Goal: Task Accomplishment & Management: Manage account settings

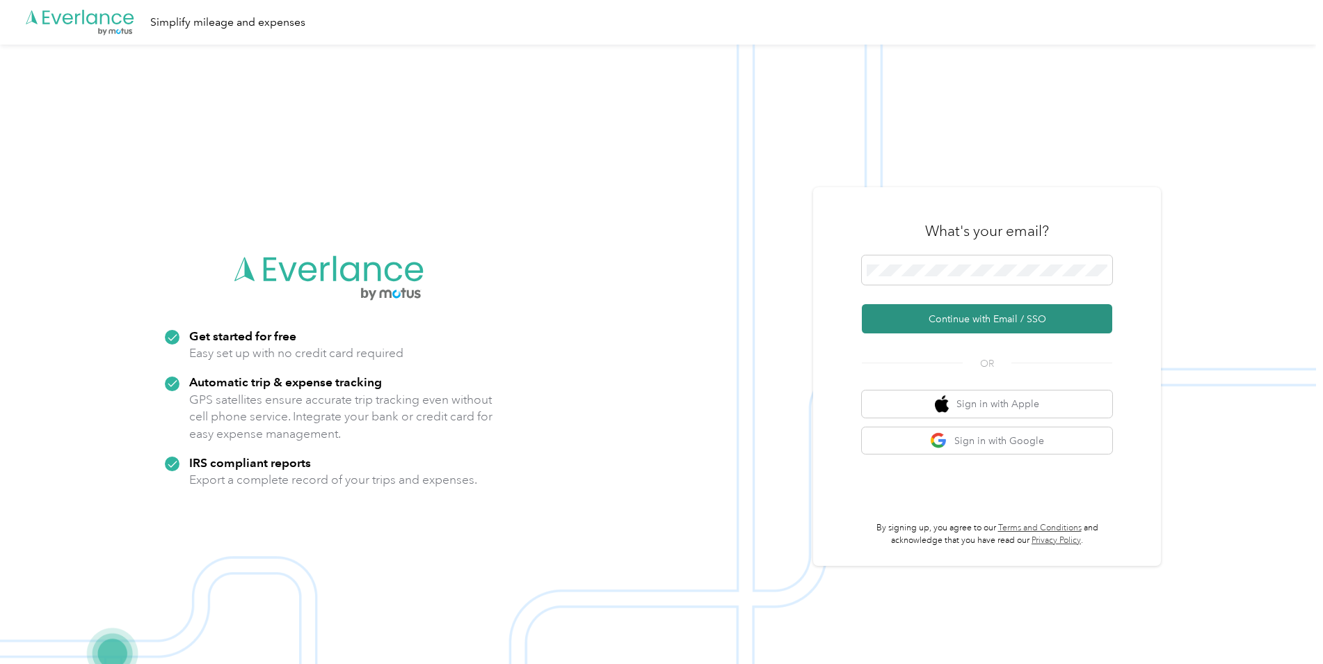
click at [1015, 314] on button "Continue with Email / SSO" at bounding box center [987, 318] width 250 height 29
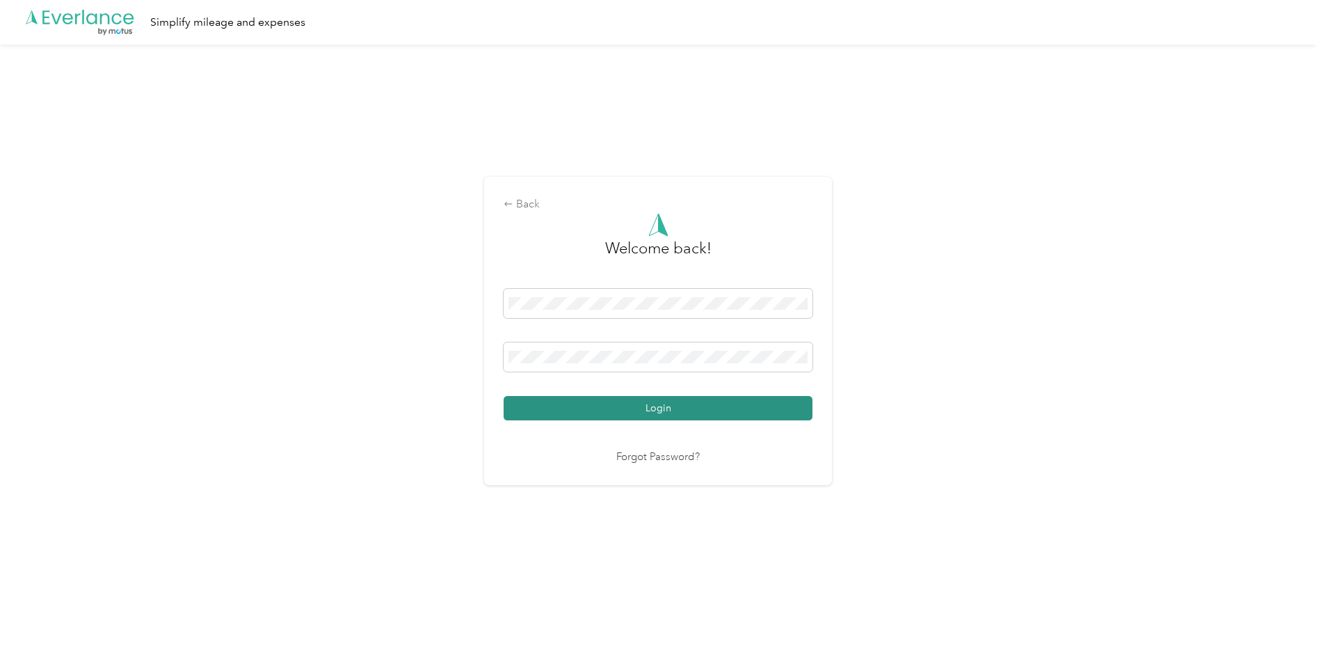
click at [689, 417] on button "Login" at bounding box center [658, 408] width 309 height 24
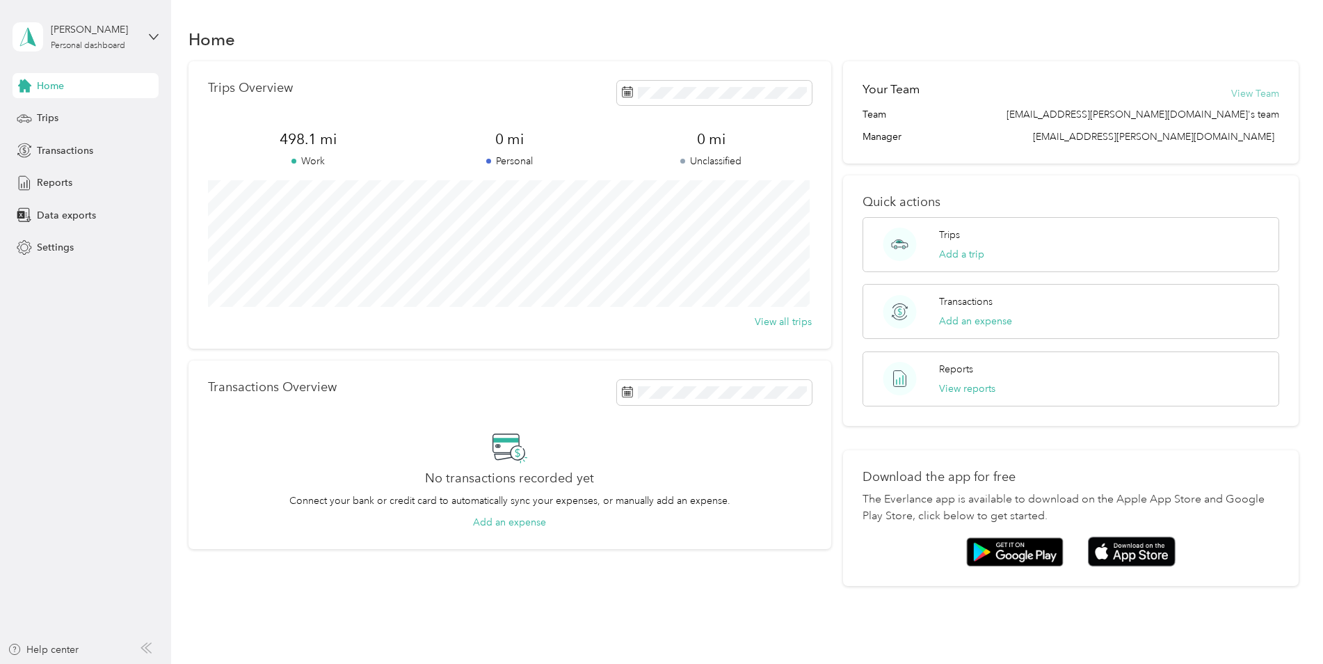
click at [1262, 92] on button "View Team" at bounding box center [1255, 93] width 48 height 15
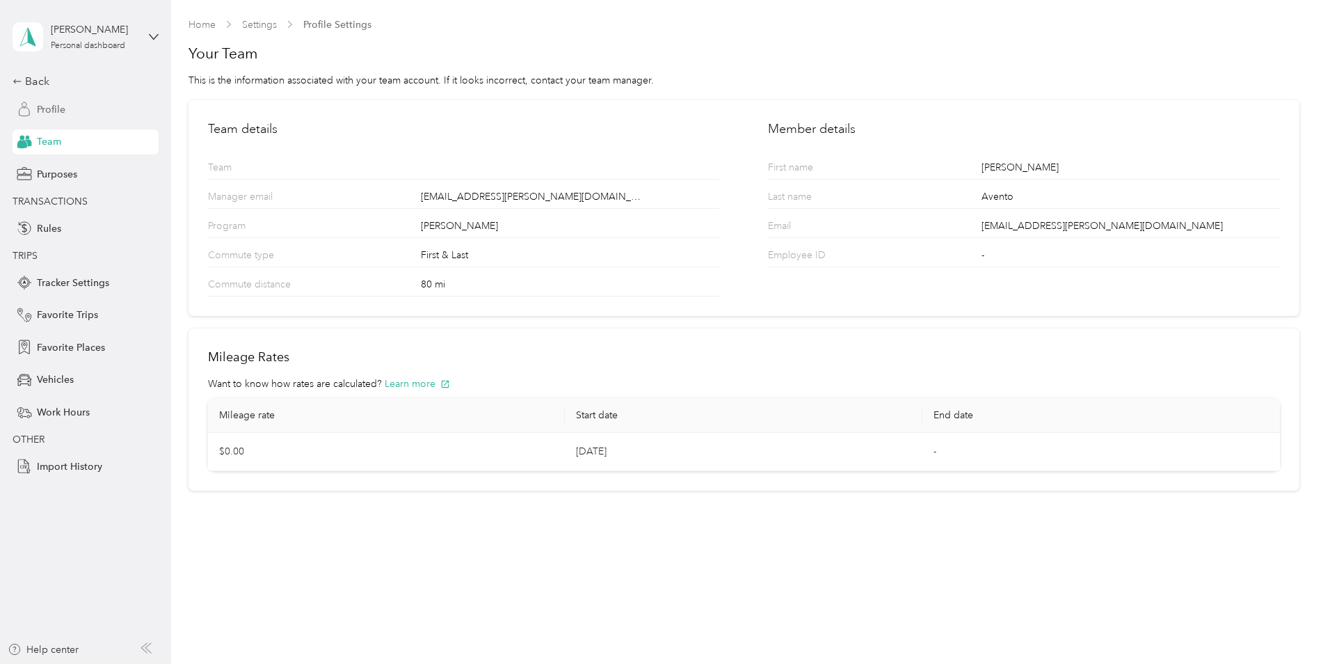
click at [86, 112] on div "Profile" at bounding box center [86, 109] width 146 height 25
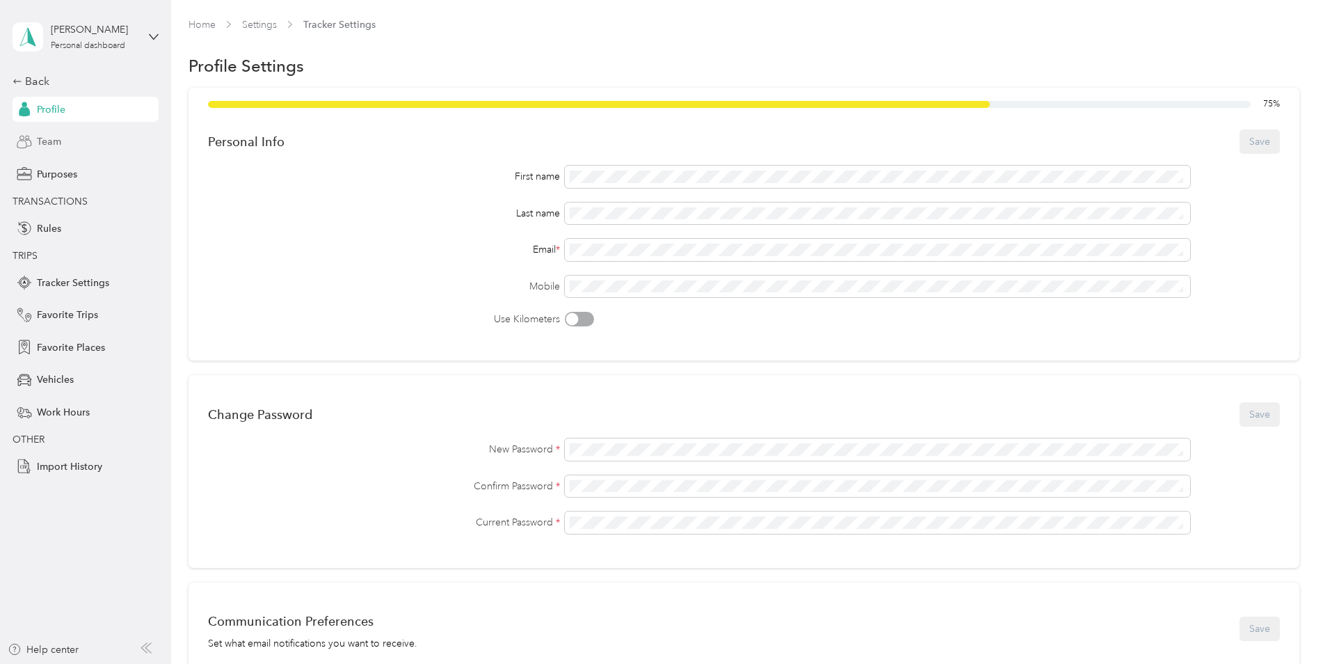
click at [61, 141] on div "Team" at bounding box center [86, 141] width 146 height 25
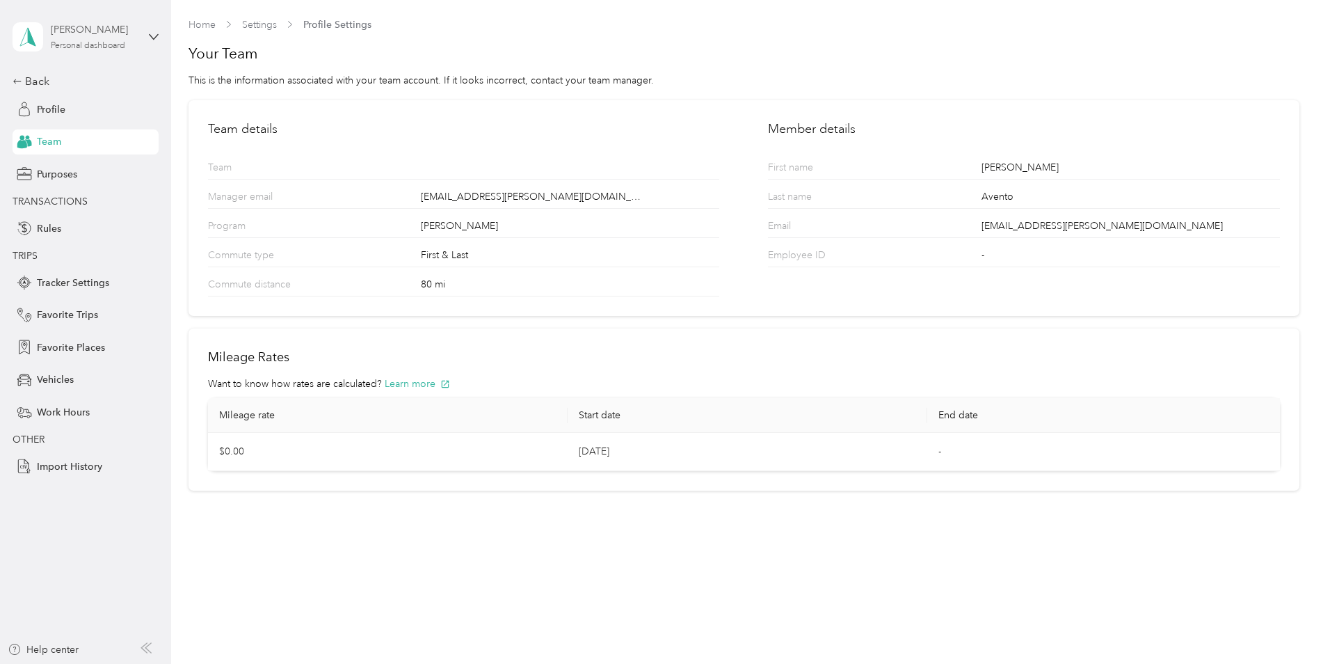
click at [81, 31] on div "[PERSON_NAME]" at bounding box center [94, 29] width 87 height 15
click at [488, 45] on h1 "Your Team" at bounding box center [743, 53] width 1111 height 19
click at [43, 99] on div "Profile" at bounding box center [86, 109] width 146 height 25
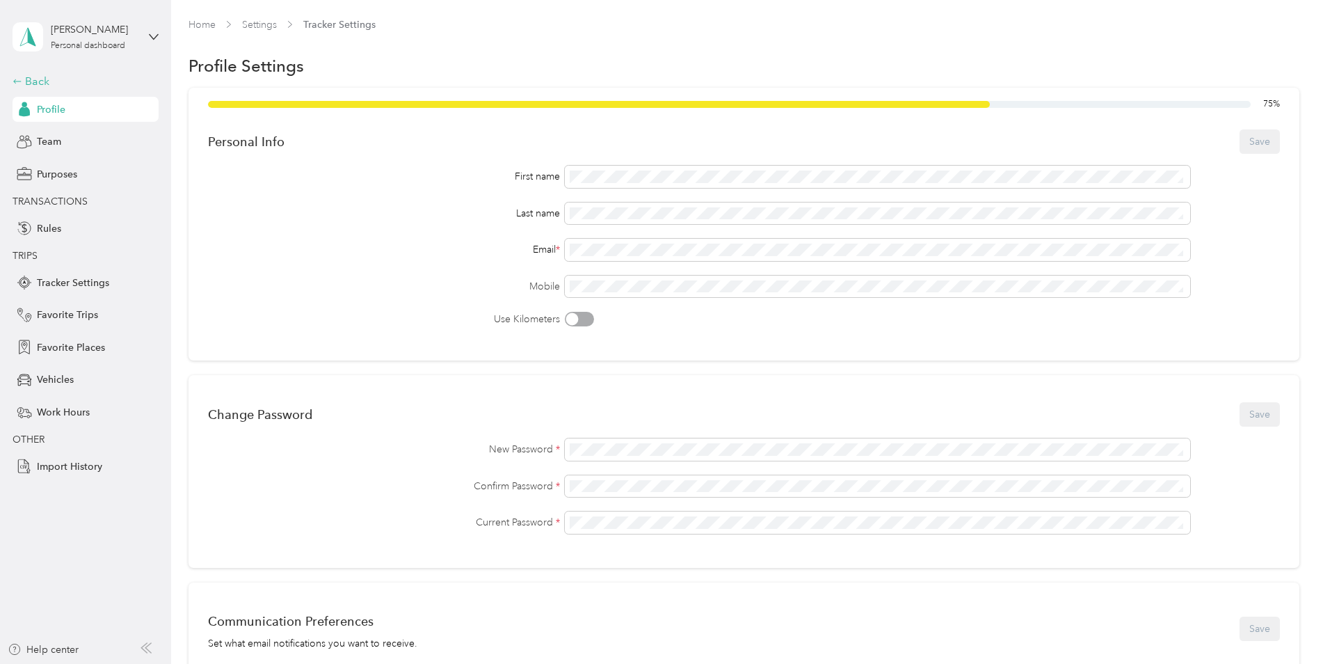
click at [43, 83] on div "Back" at bounding box center [82, 81] width 139 height 17
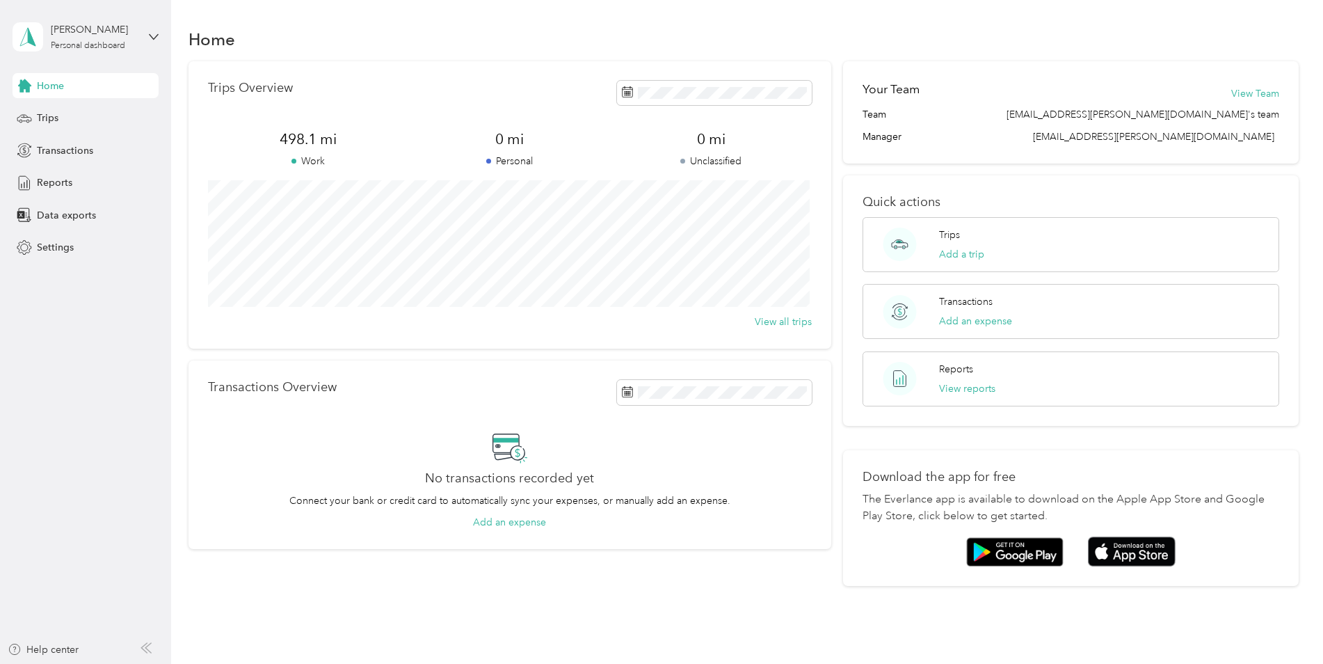
click at [302, 148] on span "498.1 mi" at bounding box center [308, 138] width 201 height 19
click at [291, 154] on p "Work" at bounding box center [308, 161] width 201 height 15
click at [805, 319] on button "View all trips" at bounding box center [783, 321] width 57 height 15
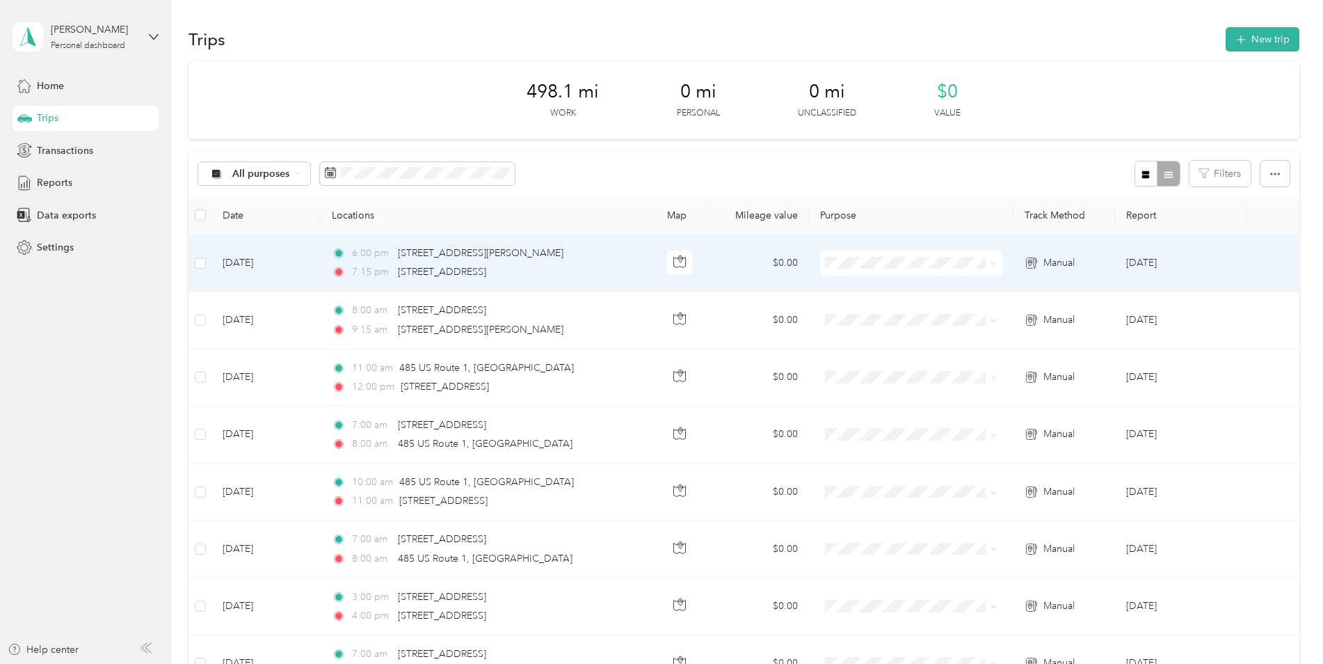
click at [914, 289] on span "[PERSON_NAME]" at bounding box center [921, 283] width 137 height 15
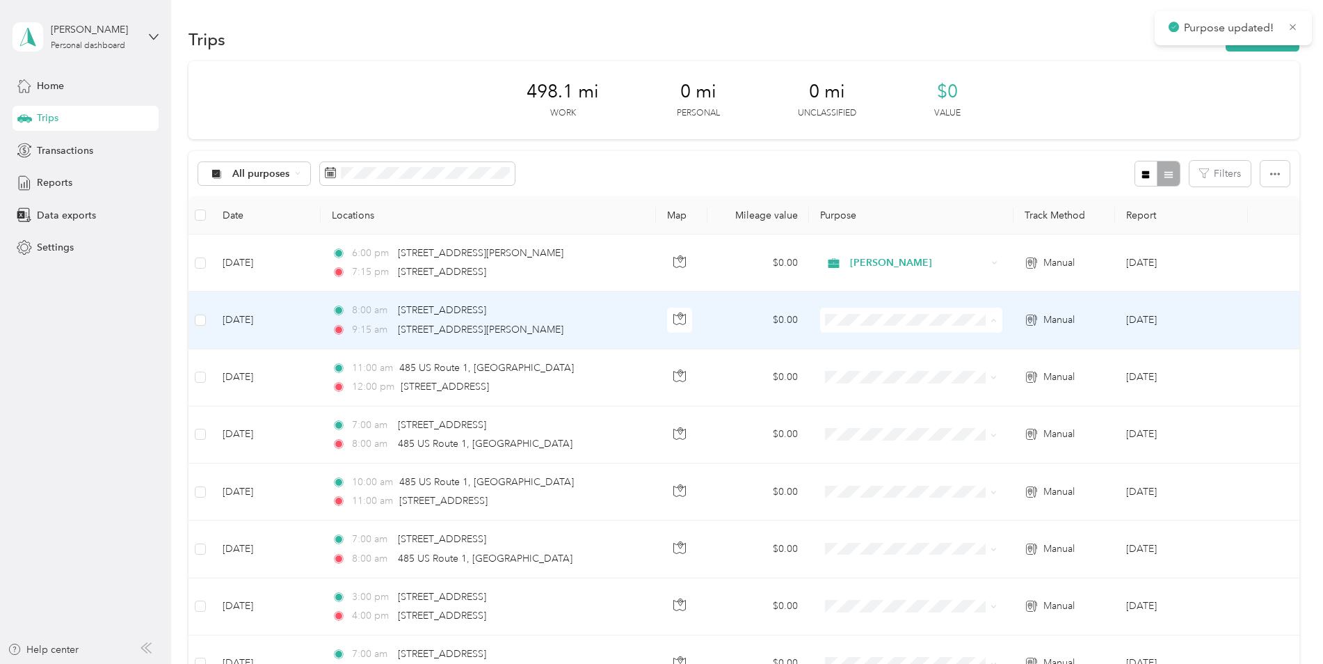
click at [924, 355] on ol "[PERSON_NAME] Personal" at bounding box center [909, 358] width 181 height 49
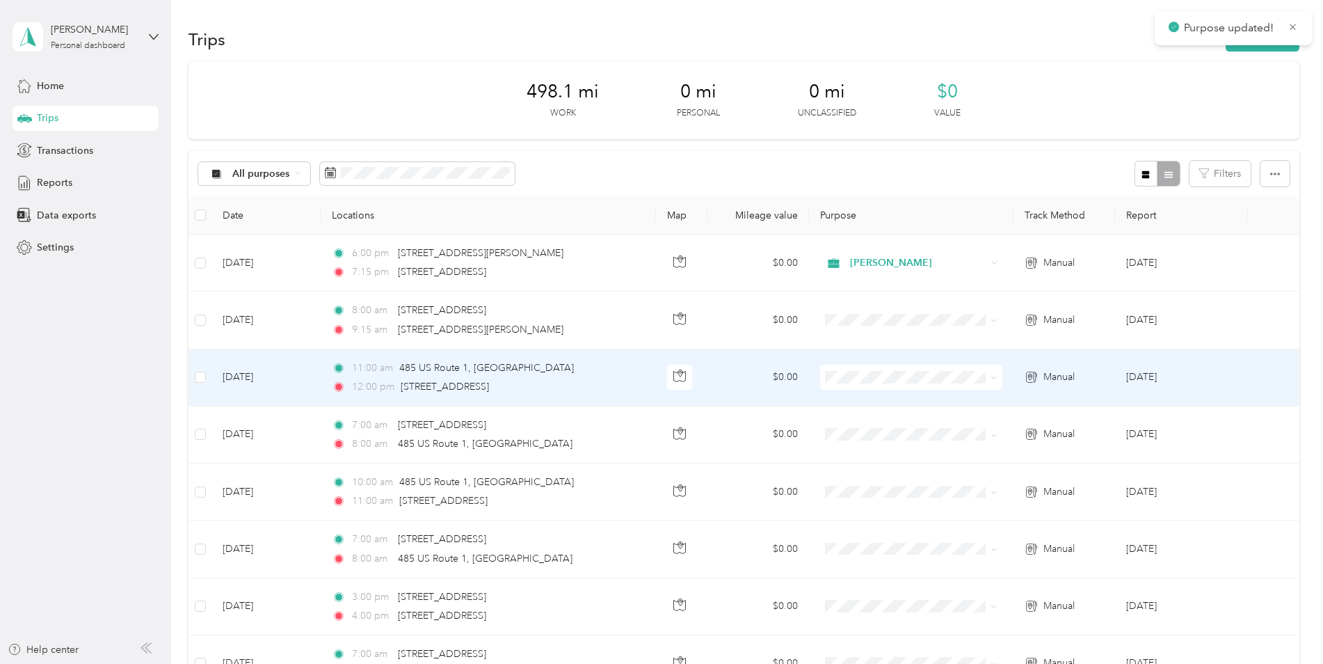
scroll to position [139, 0]
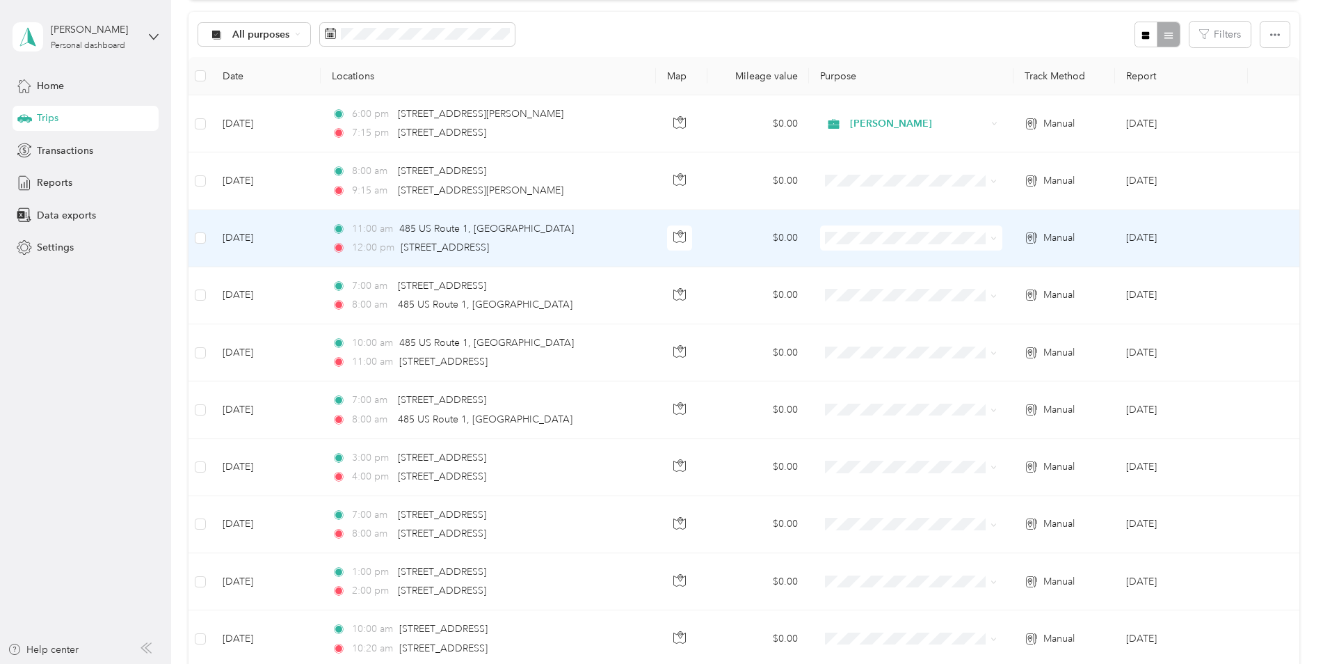
click at [890, 264] on li "[PERSON_NAME]" at bounding box center [909, 260] width 181 height 24
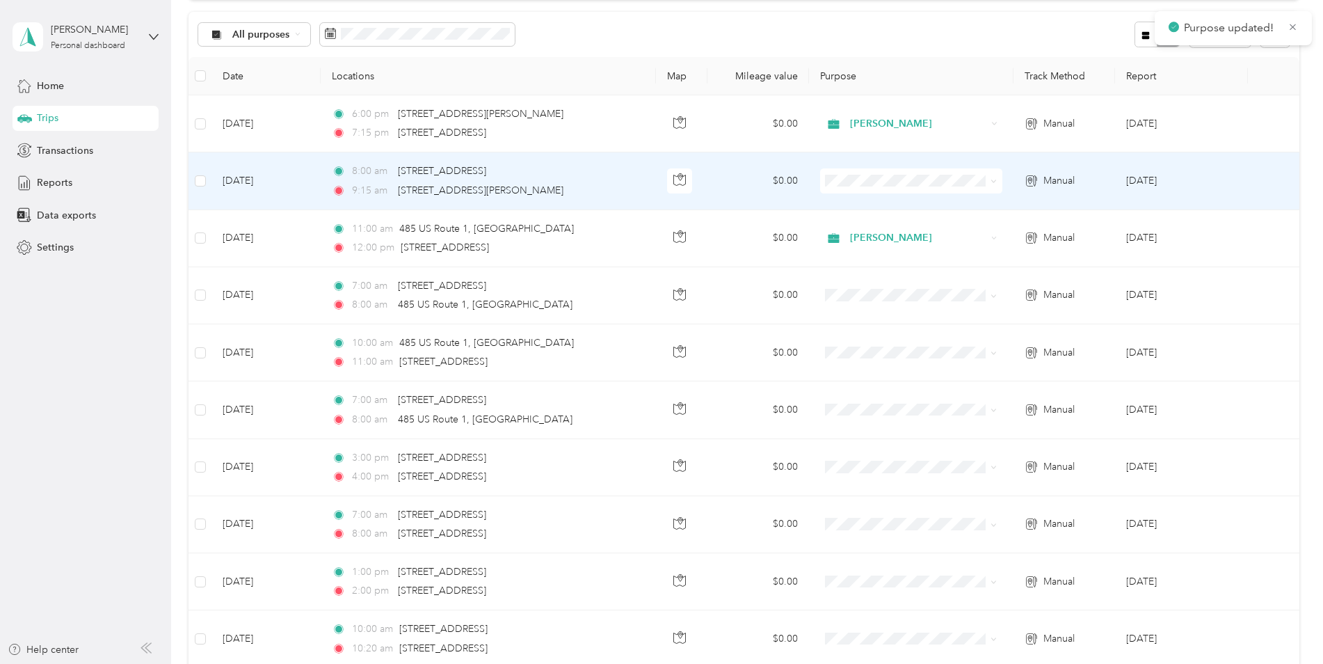
click at [891, 208] on span "[PERSON_NAME]" at bounding box center [921, 207] width 137 height 15
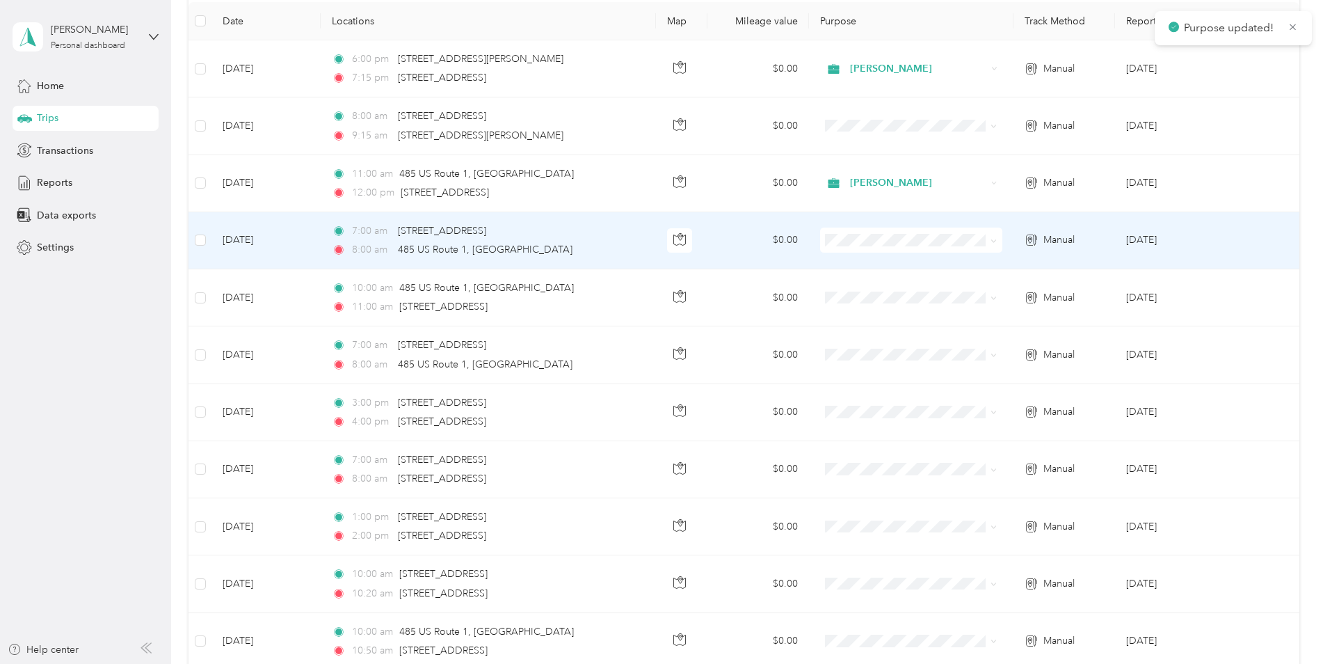
scroll to position [209, 0]
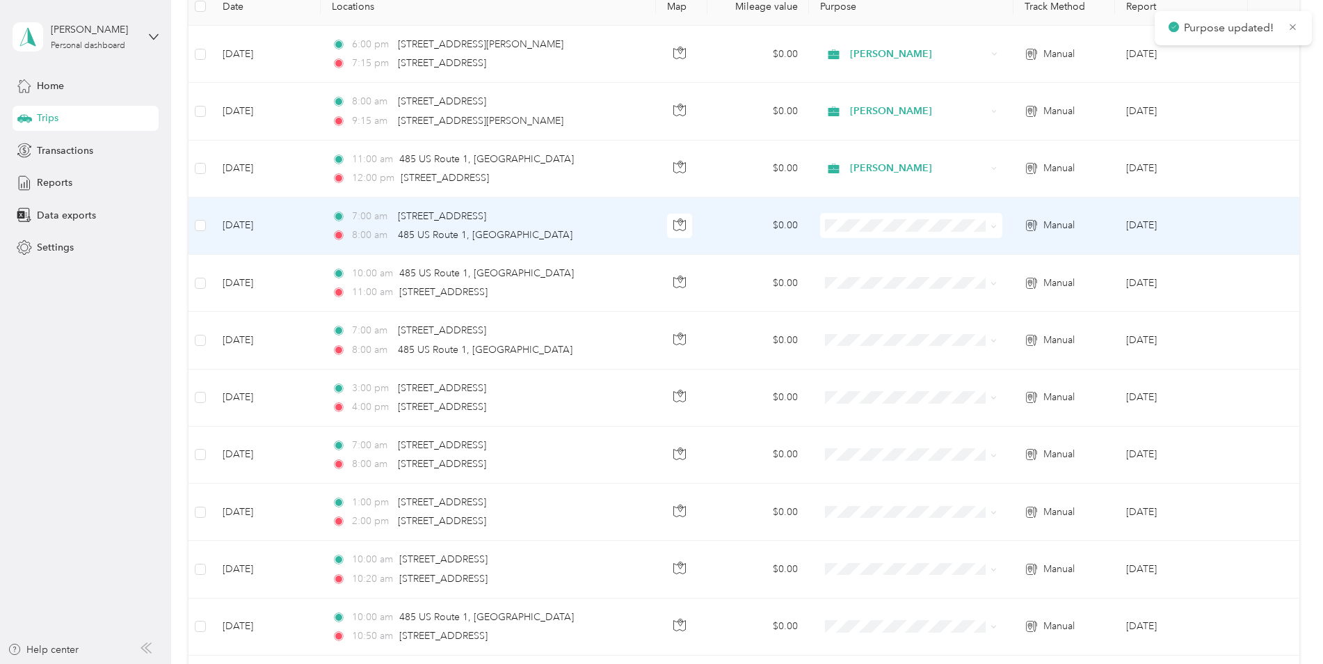
click at [910, 232] on span at bounding box center [911, 225] width 182 height 25
click at [885, 232] on span at bounding box center [911, 225] width 182 height 25
click at [986, 226] on span at bounding box center [991, 225] width 11 height 15
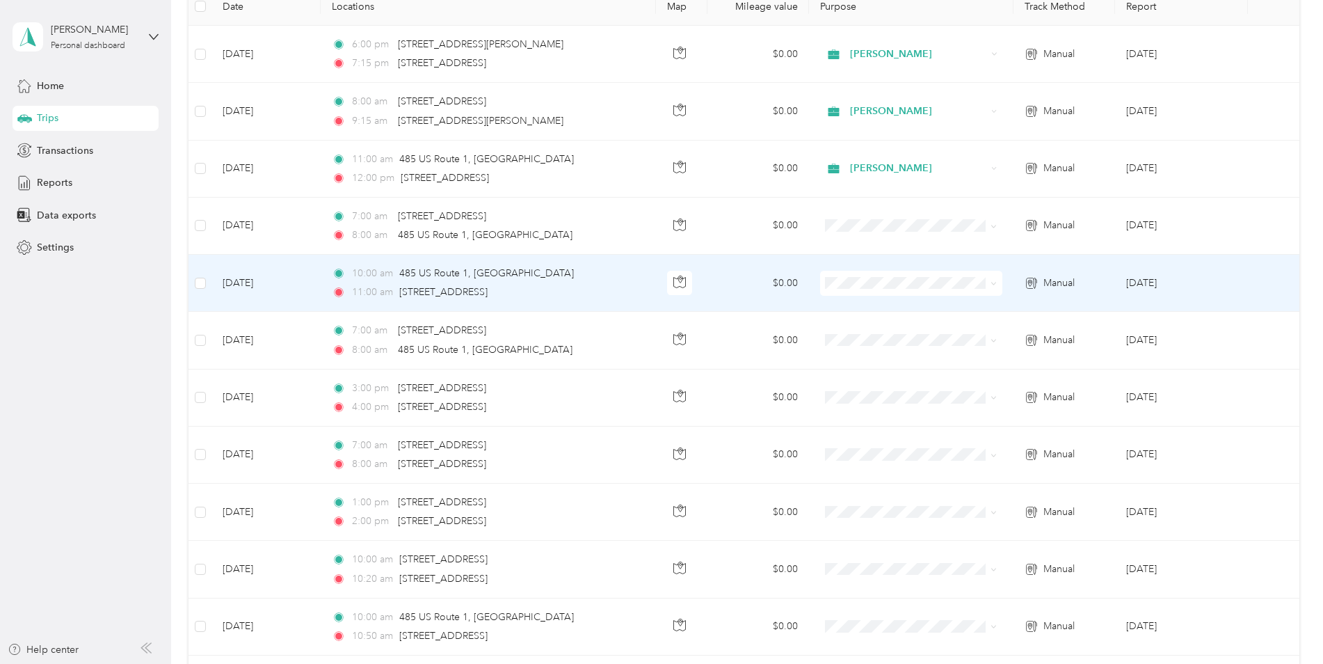
click at [964, 300] on td at bounding box center [911, 283] width 204 height 57
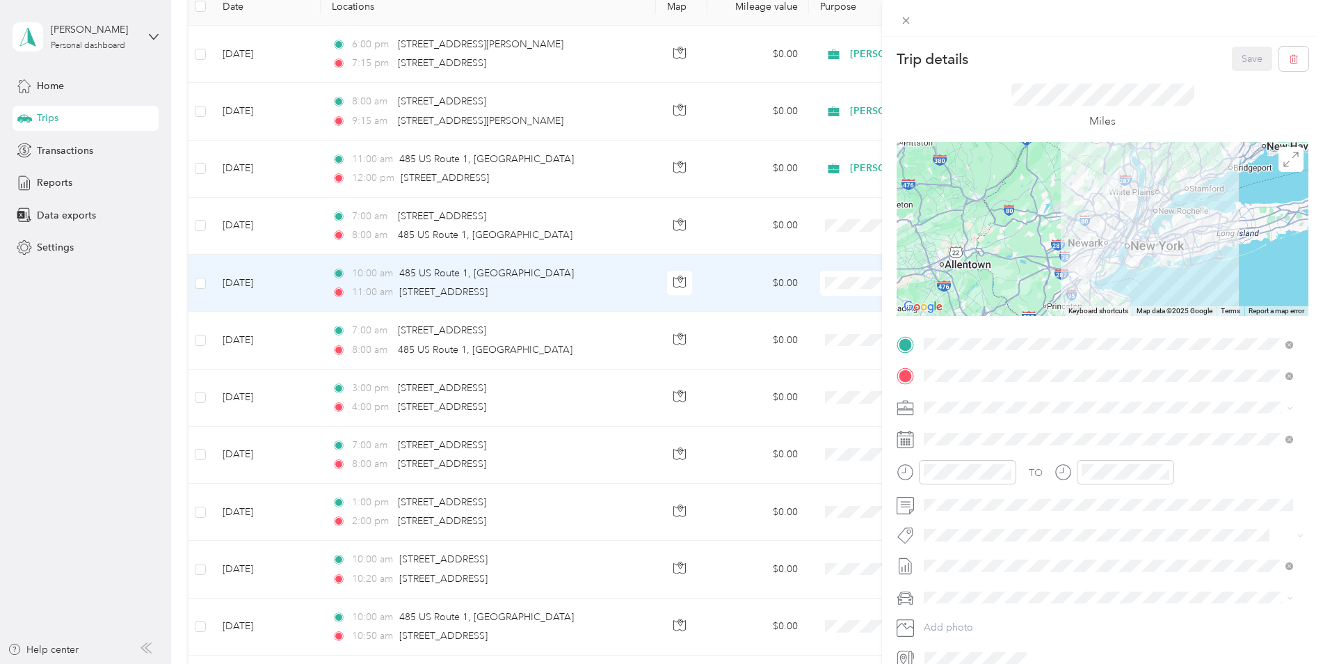
click at [906, 30] on div at bounding box center [1102, 18] width 441 height 37
click at [907, 23] on icon at bounding box center [906, 21] width 12 height 12
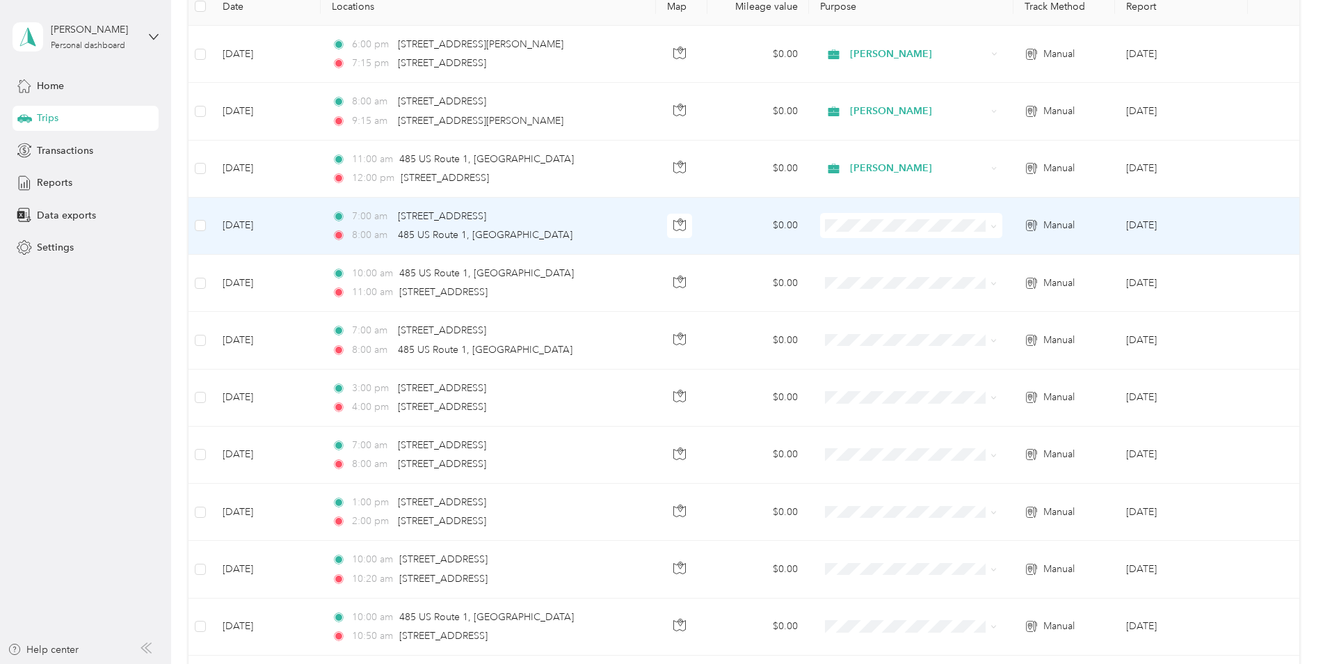
click at [986, 232] on span at bounding box center [991, 225] width 11 height 15
click at [993, 220] on span at bounding box center [993, 225] width 6 height 12
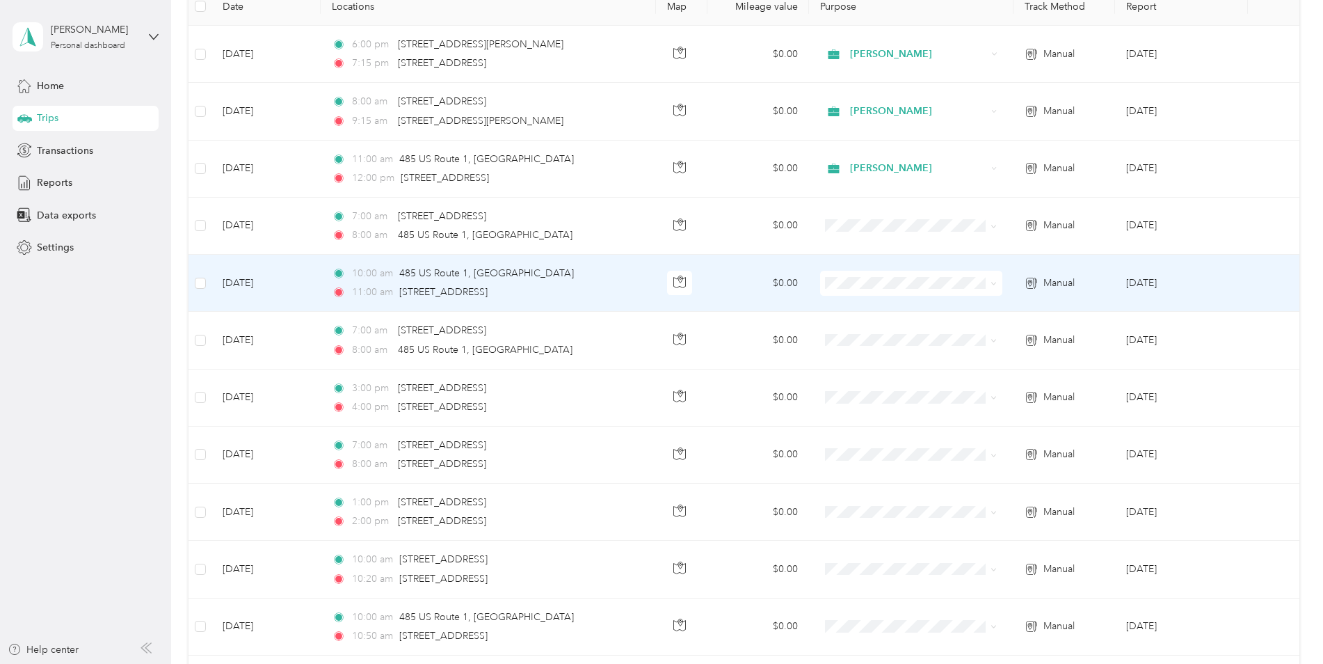
click at [963, 300] on td at bounding box center [911, 283] width 204 height 57
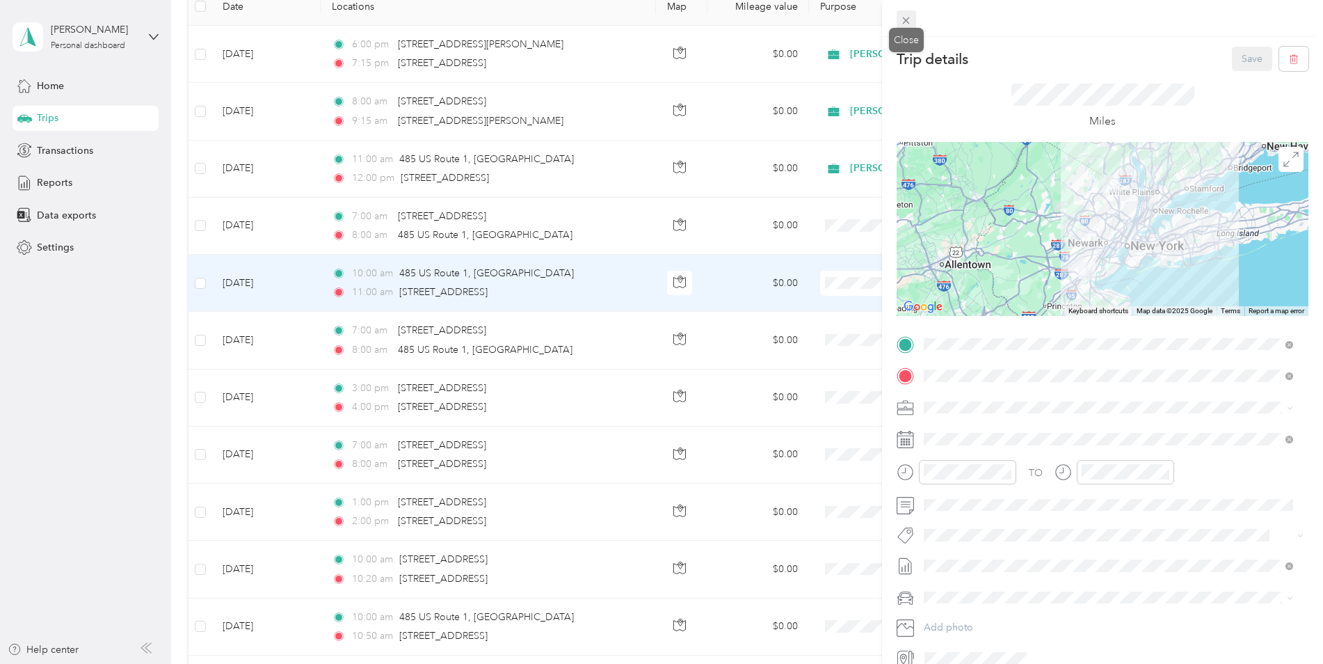
click at [901, 21] on icon at bounding box center [906, 21] width 12 height 12
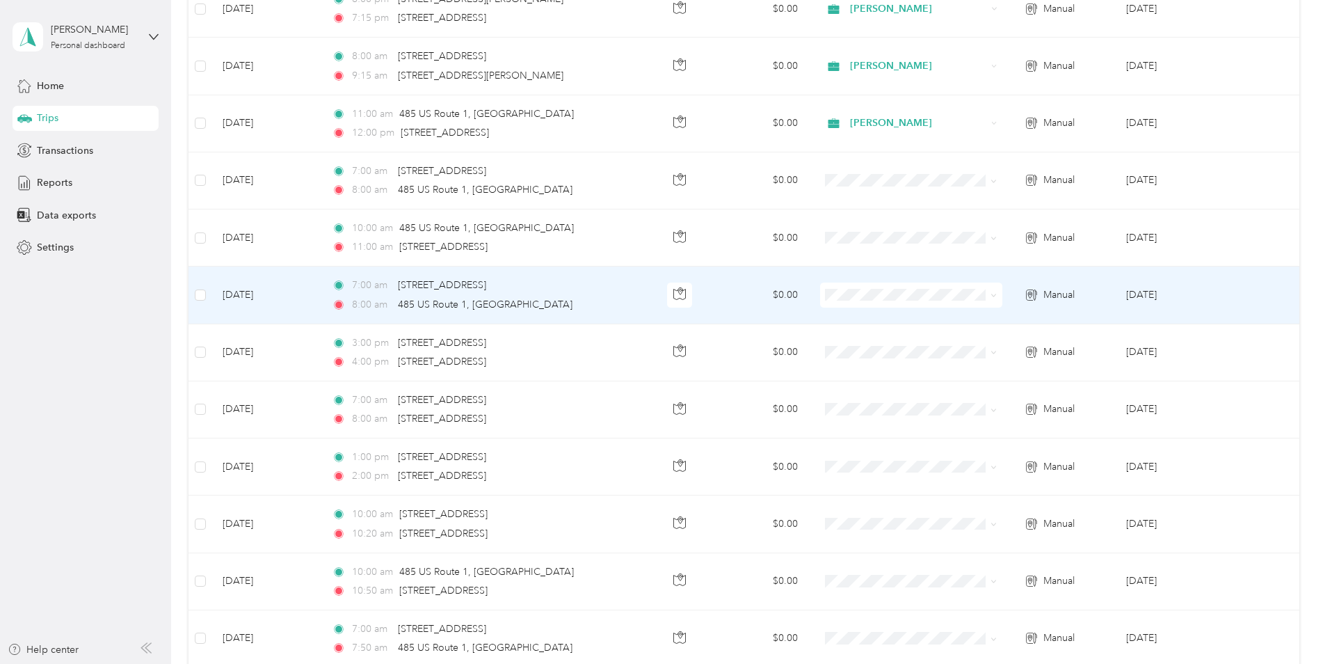
scroll to position [278, 0]
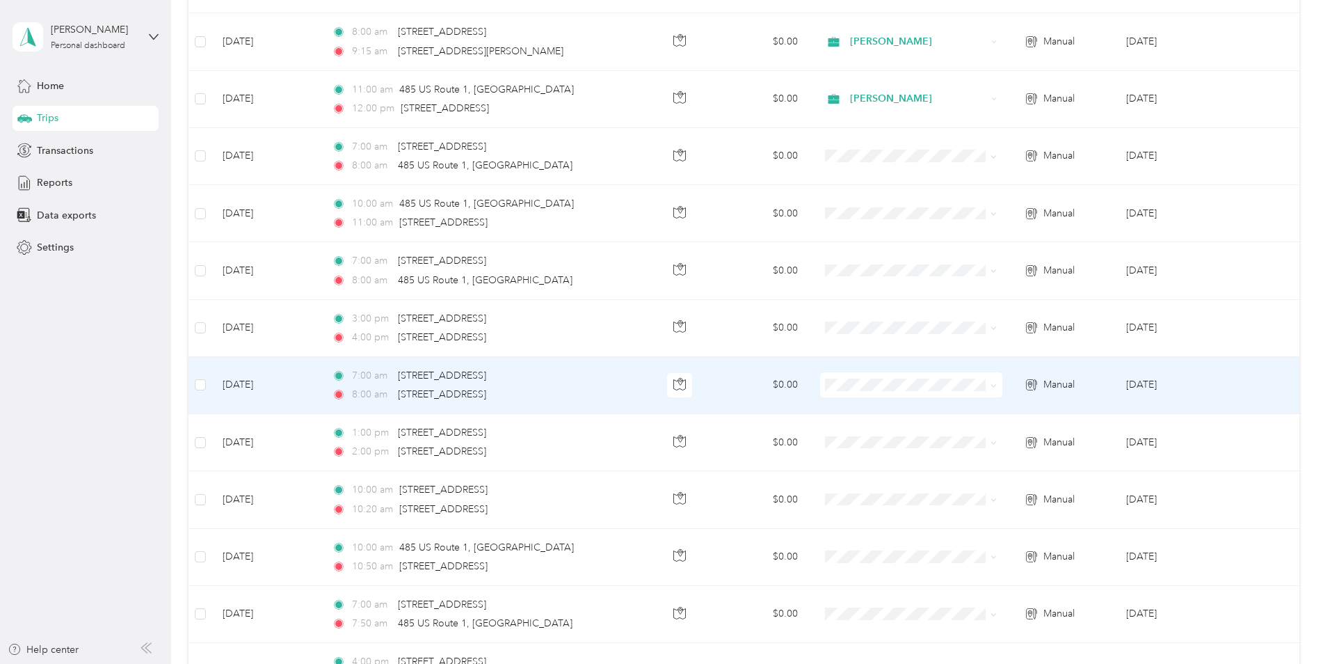
click at [949, 374] on span at bounding box center [911, 384] width 182 height 25
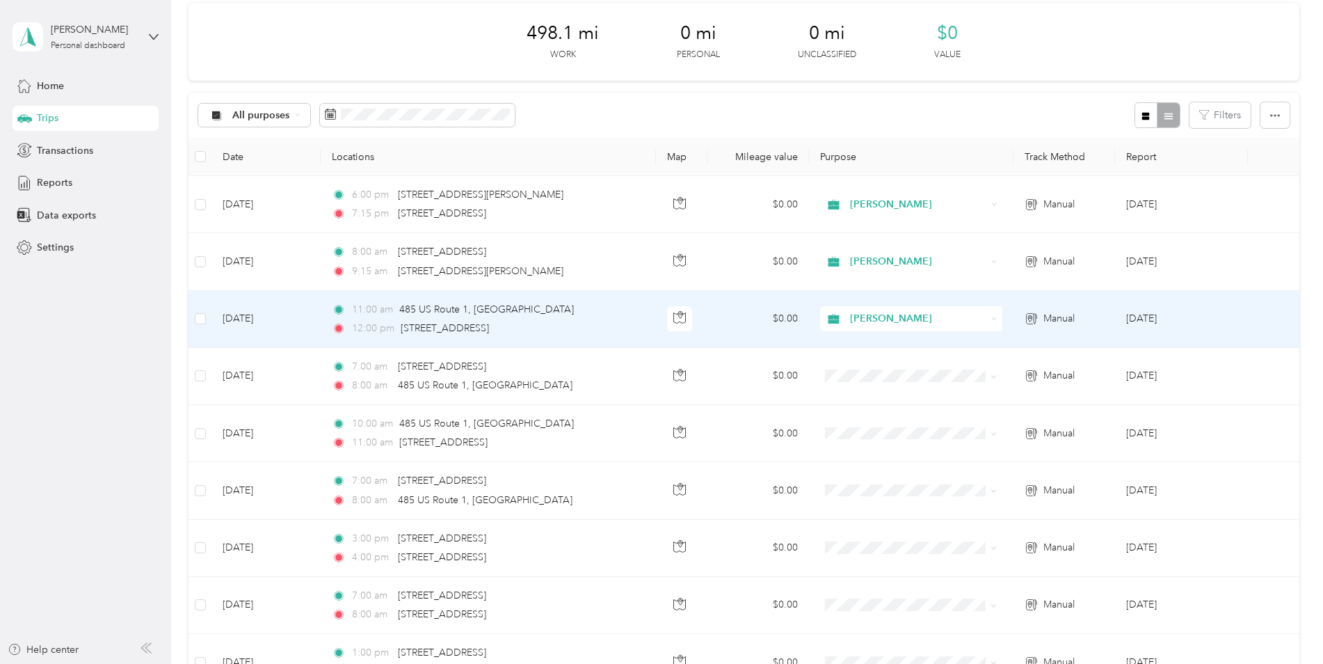
scroll to position [56, 0]
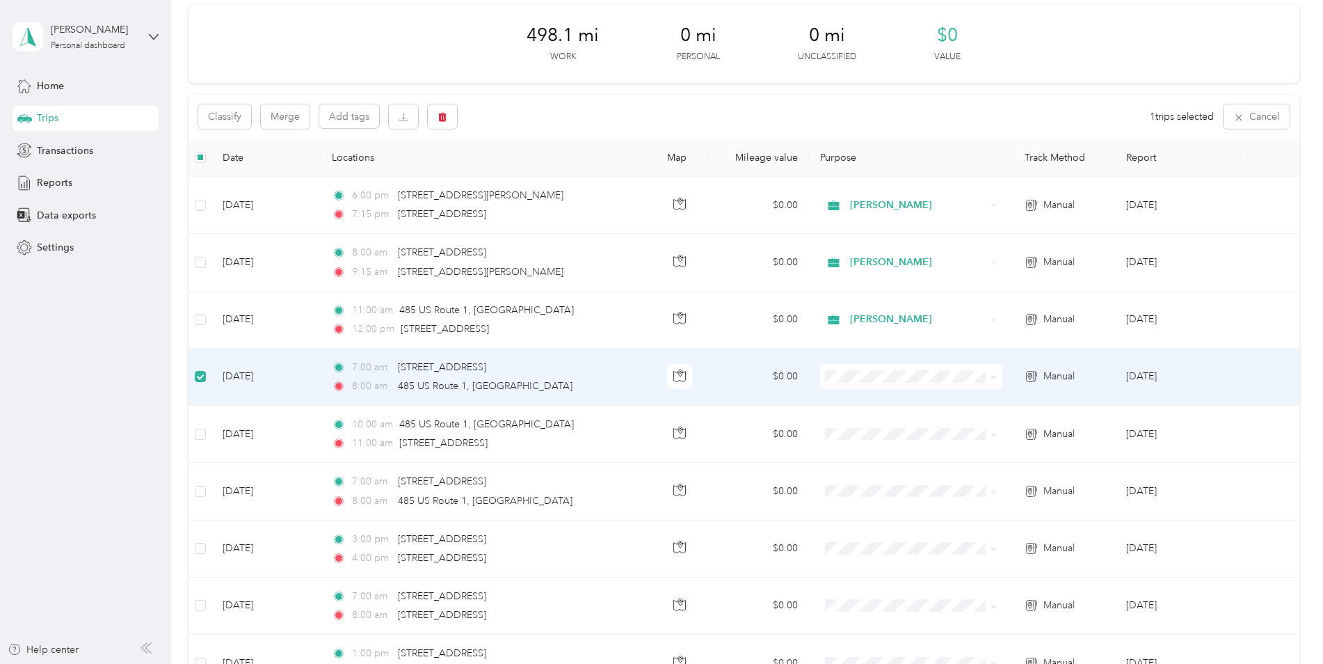
click at [946, 412] on ol "[PERSON_NAME] Personal" at bounding box center [909, 414] width 181 height 49
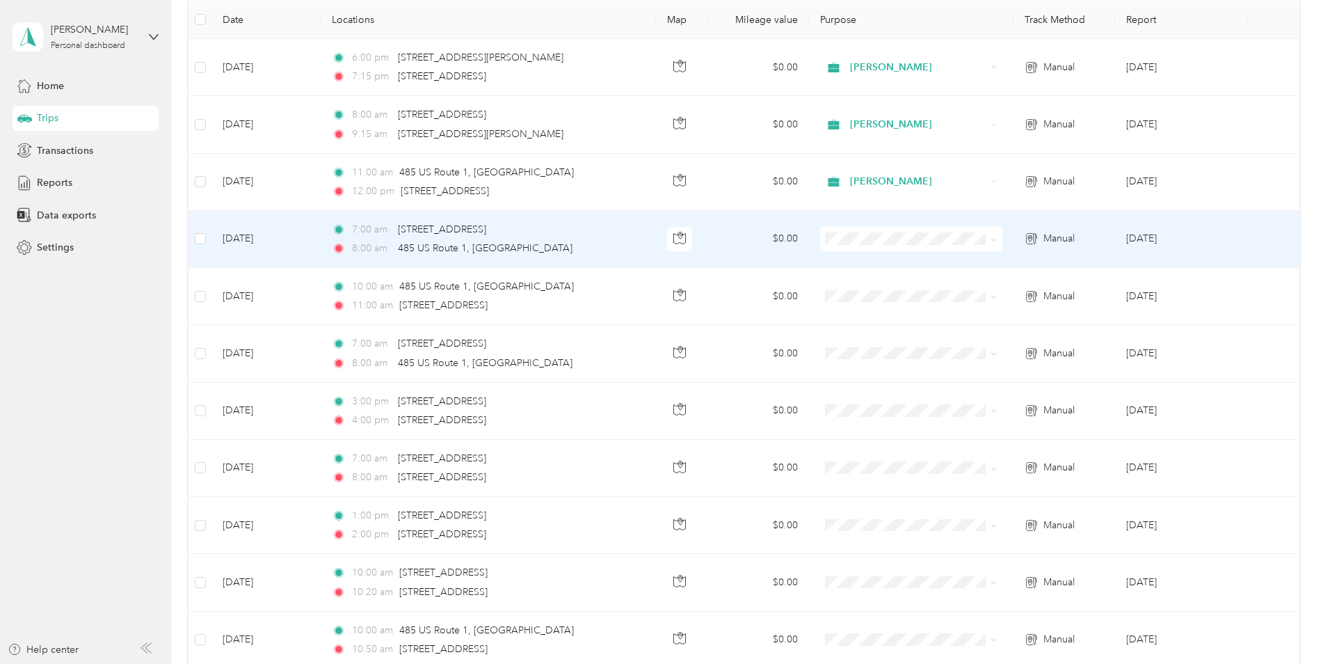
scroll to position [197, 0]
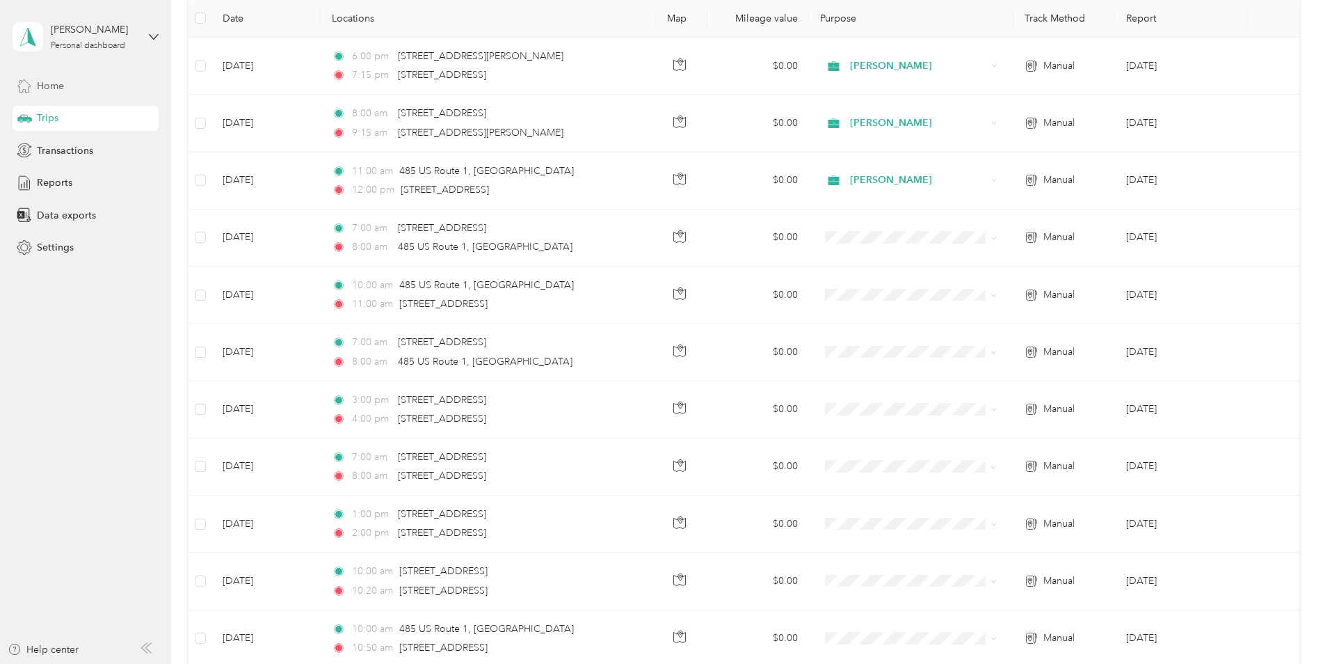
click at [115, 86] on div "Home" at bounding box center [86, 85] width 146 height 25
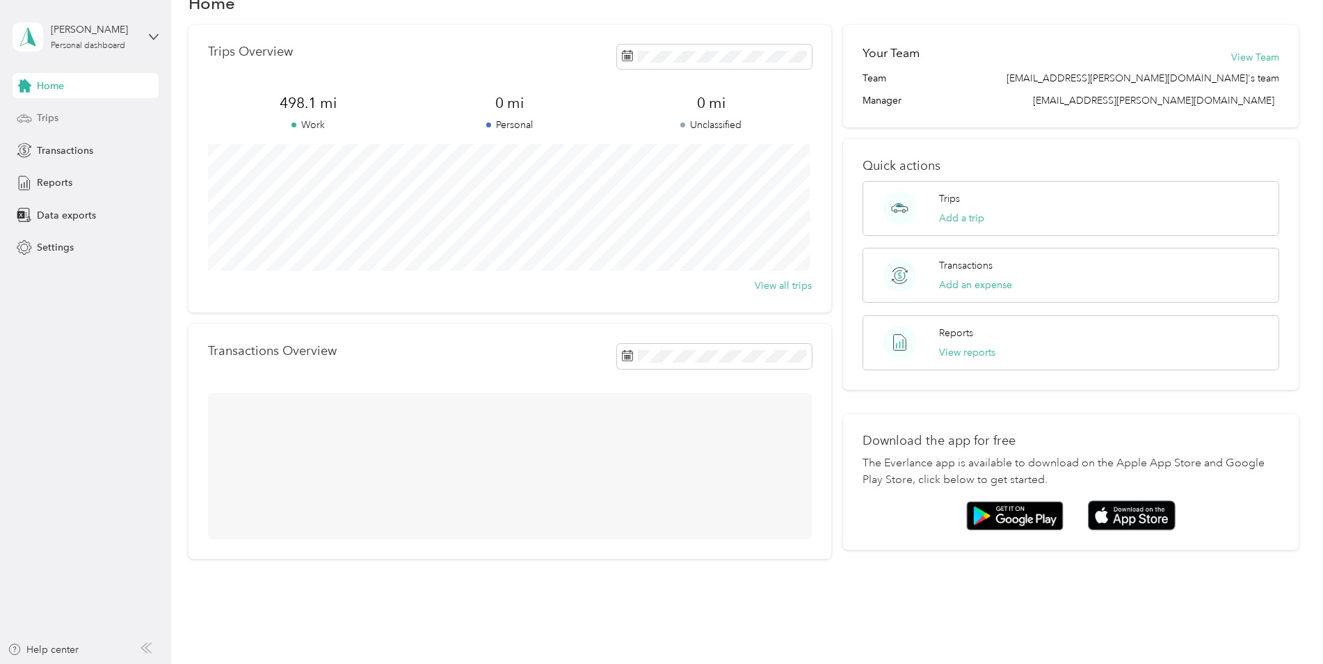
scroll to position [65, 0]
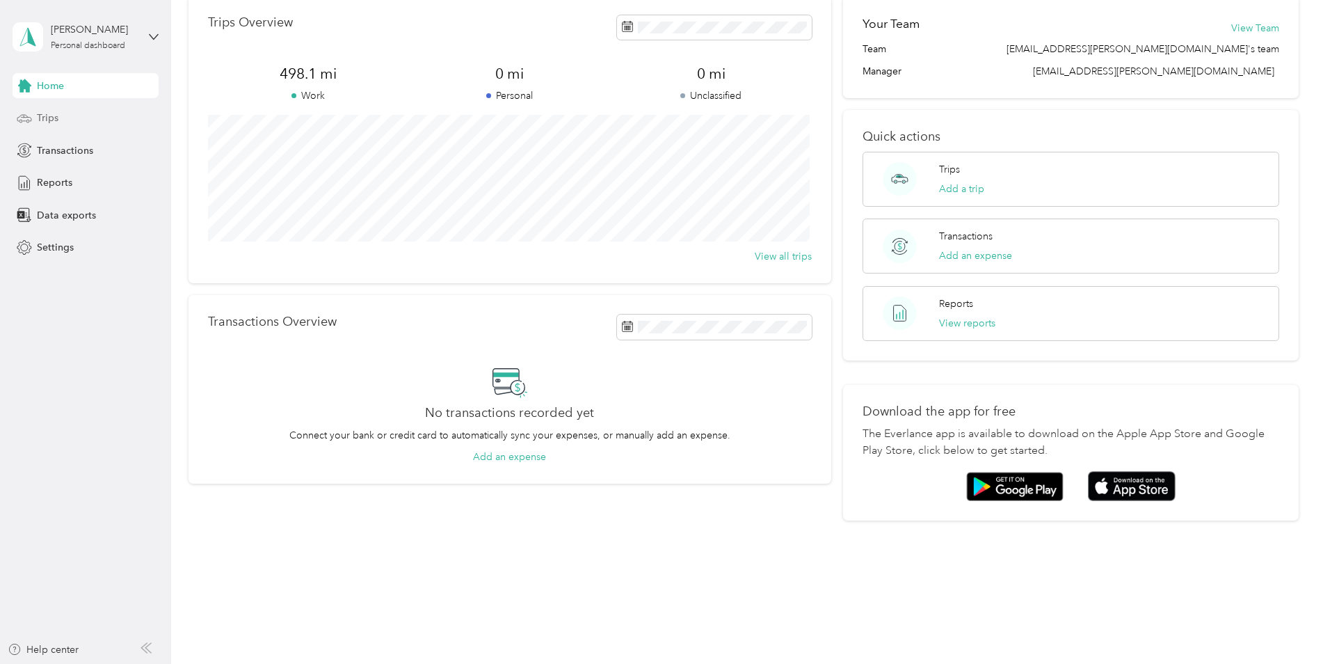
click at [50, 115] on span "Trips" at bounding box center [48, 118] width 22 height 15
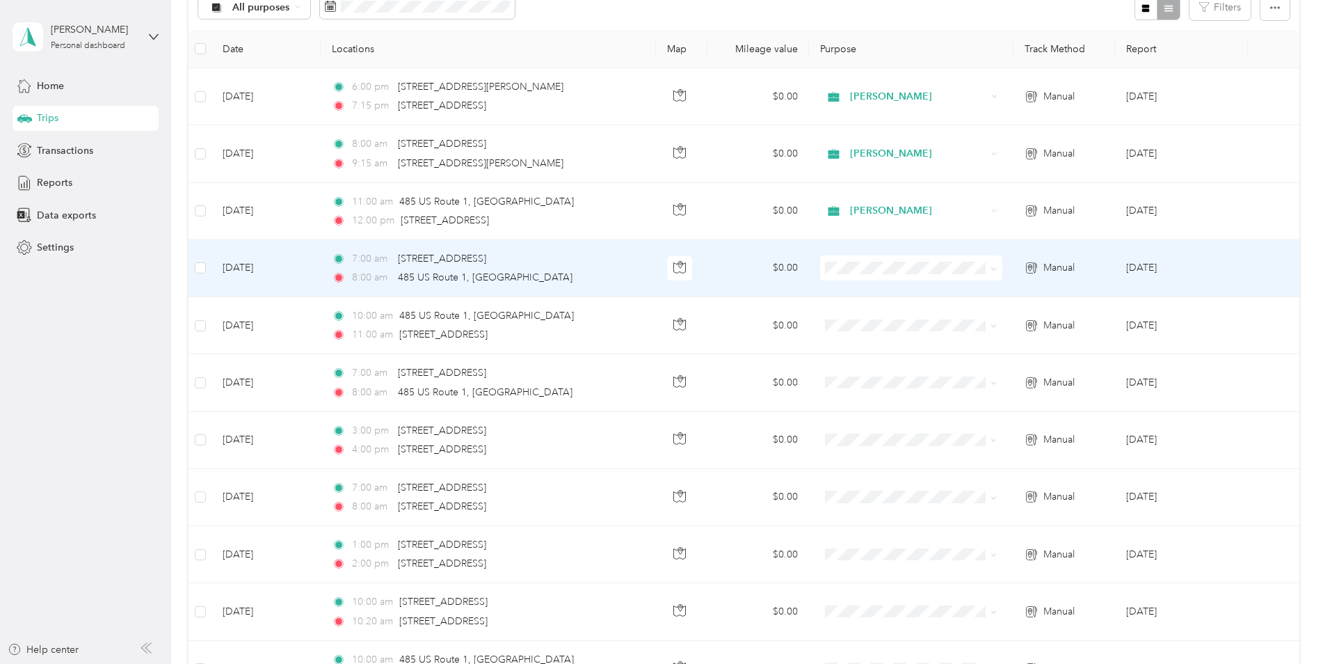
scroll to position [197, 0]
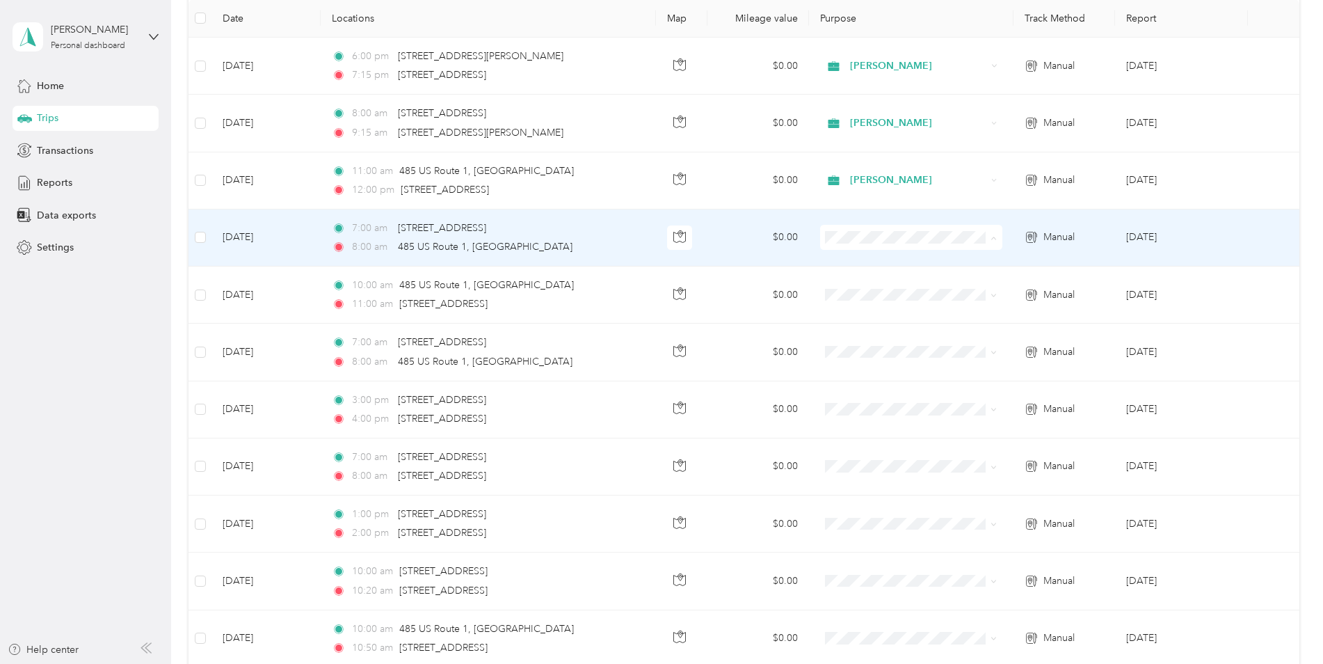
click at [898, 267] on li "[PERSON_NAME]" at bounding box center [909, 263] width 181 height 24
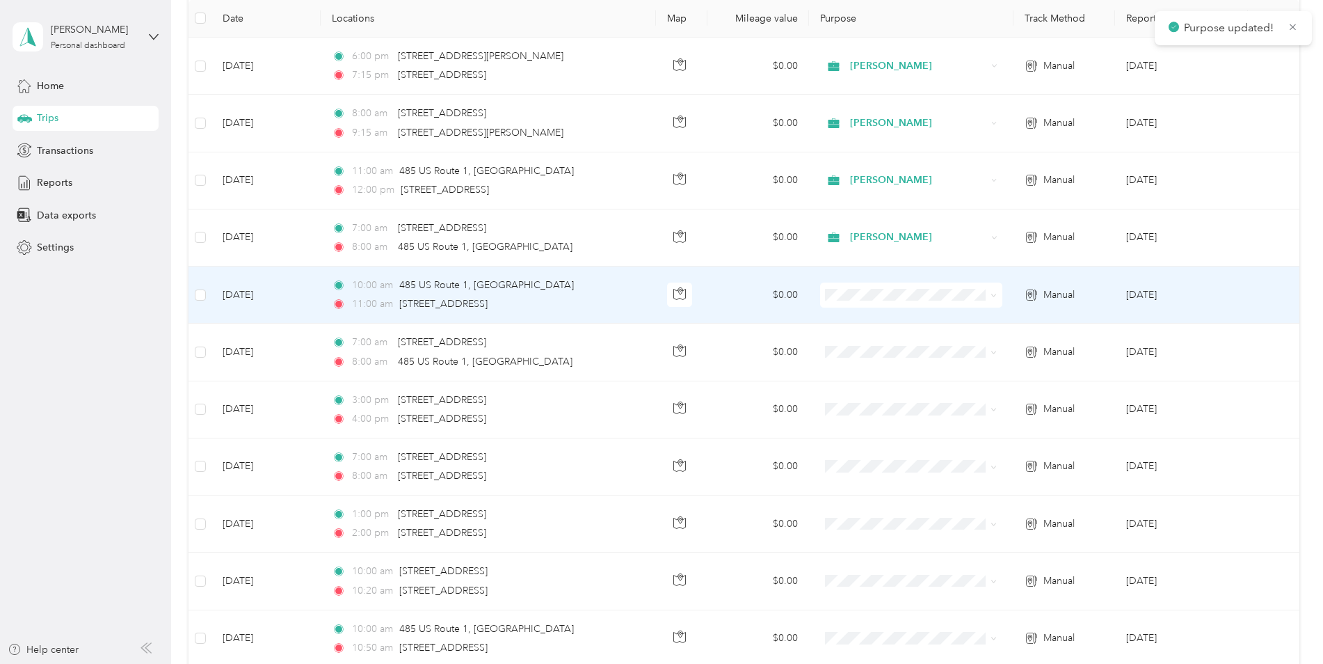
click at [851, 307] on span at bounding box center [911, 294] width 182 height 25
click at [859, 303] on span at bounding box center [911, 294] width 182 height 25
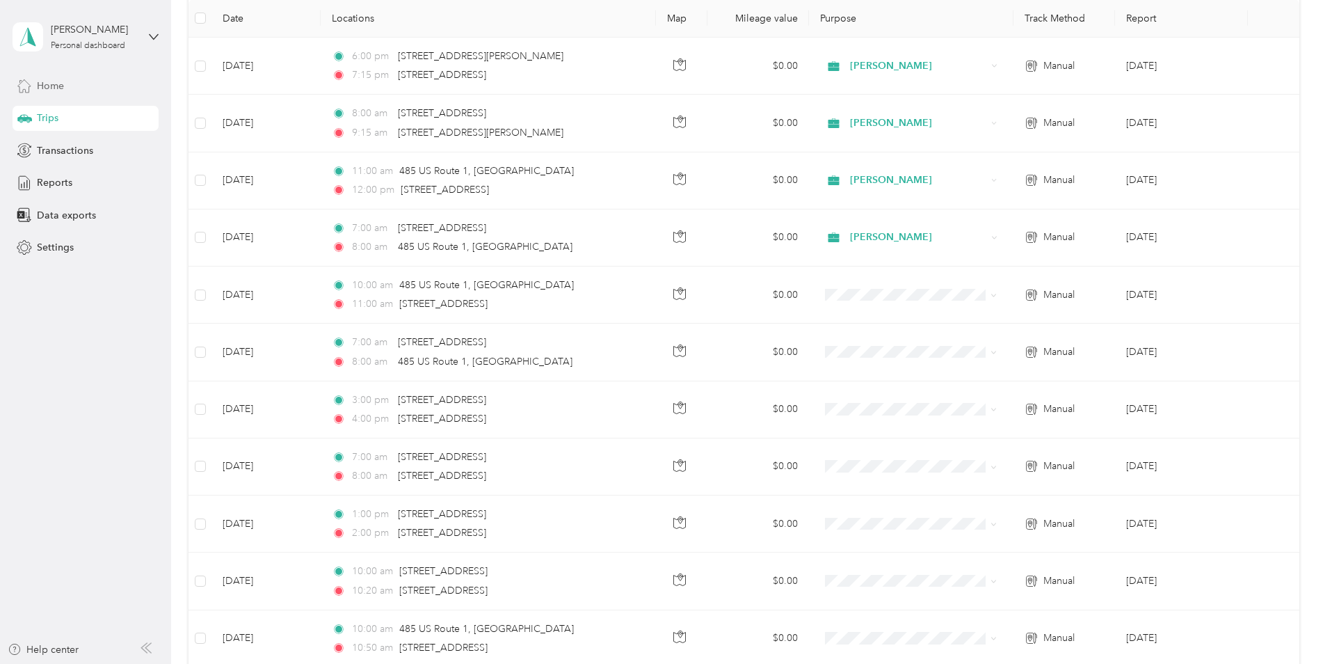
click at [63, 86] on span "Home" at bounding box center [50, 86] width 27 height 15
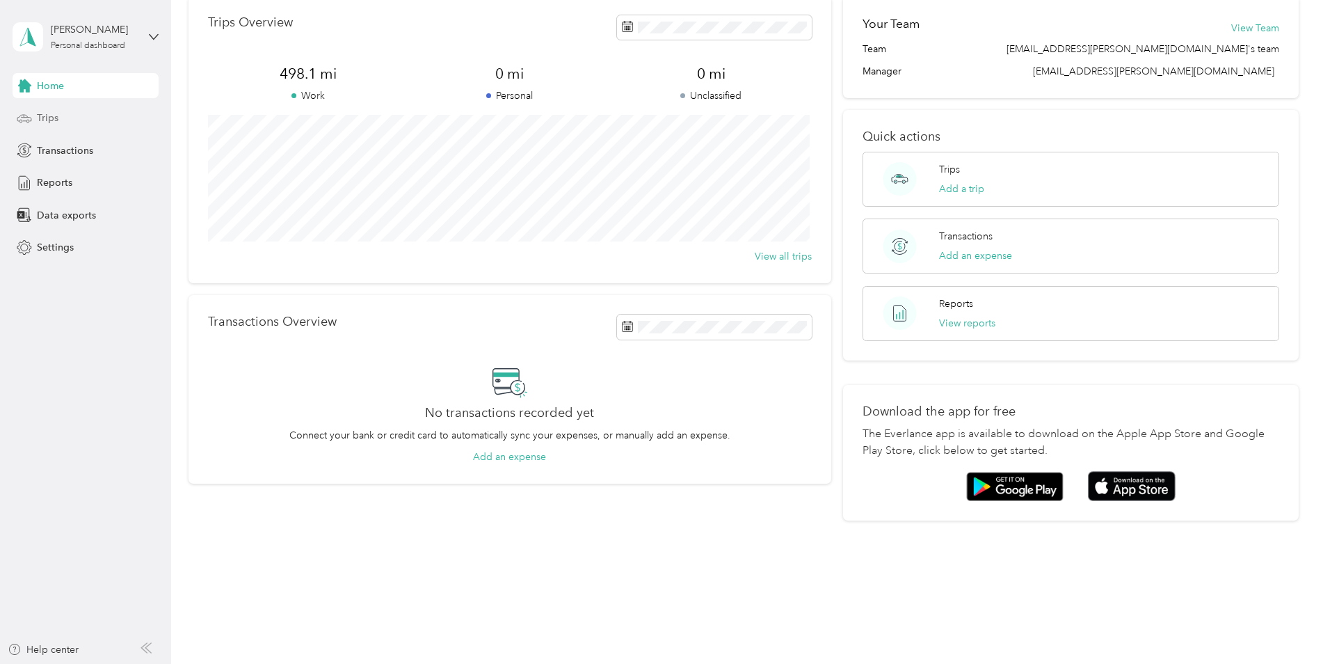
click at [64, 118] on div "Trips" at bounding box center [86, 118] width 146 height 25
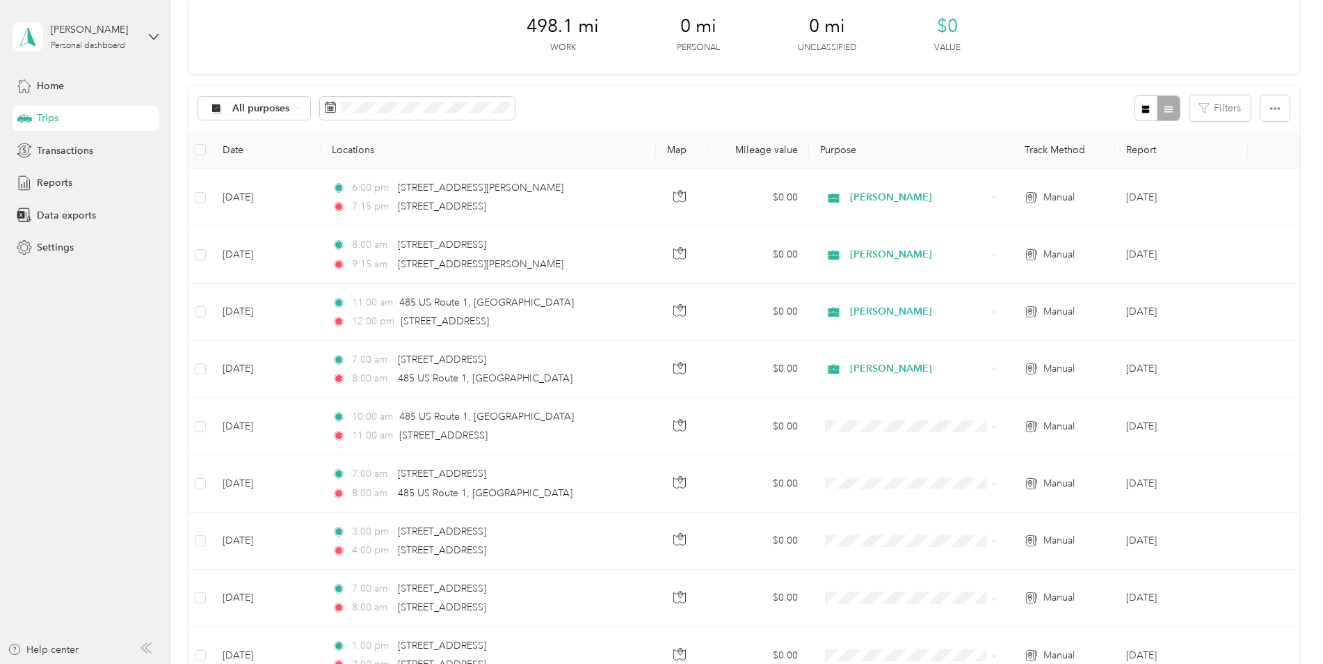
scroll to position [197, 0]
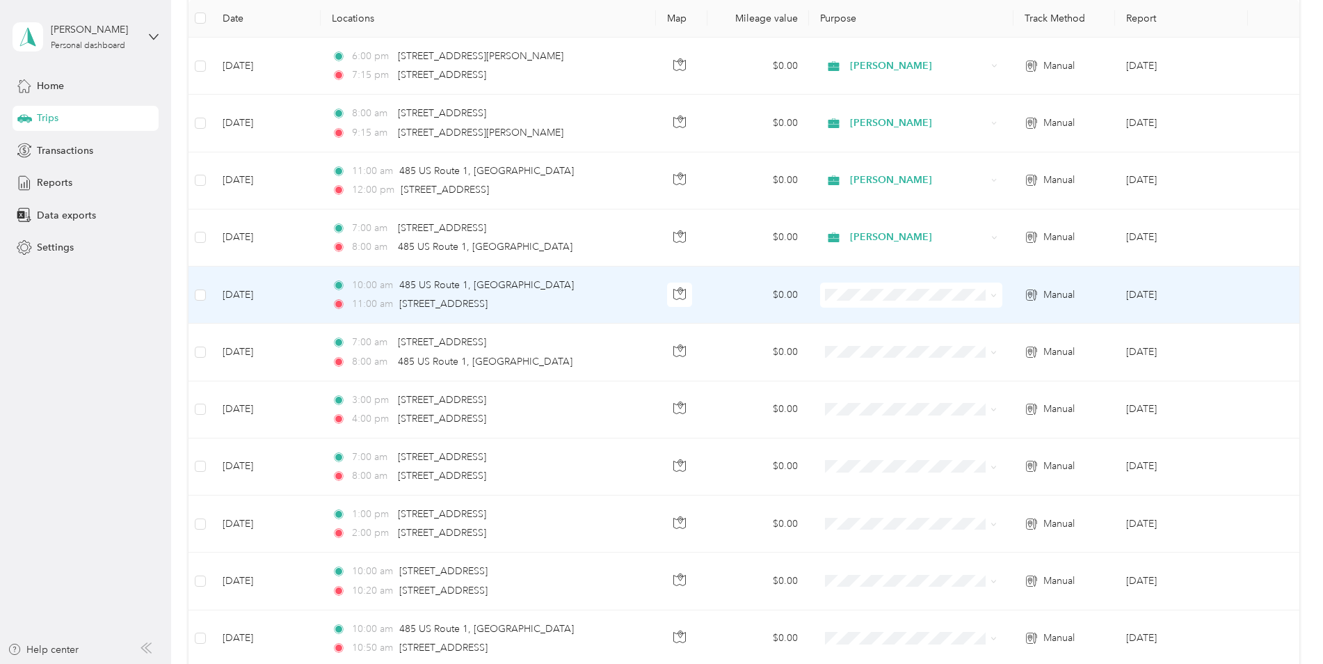
click at [874, 327] on ol "[PERSON_NAME] Personal" at bounding box center [909, 327] width 181 height 49
click at [875, 316] on span "[PERSON_NAME]" at bounding box center [921, 321] width 137 height 15
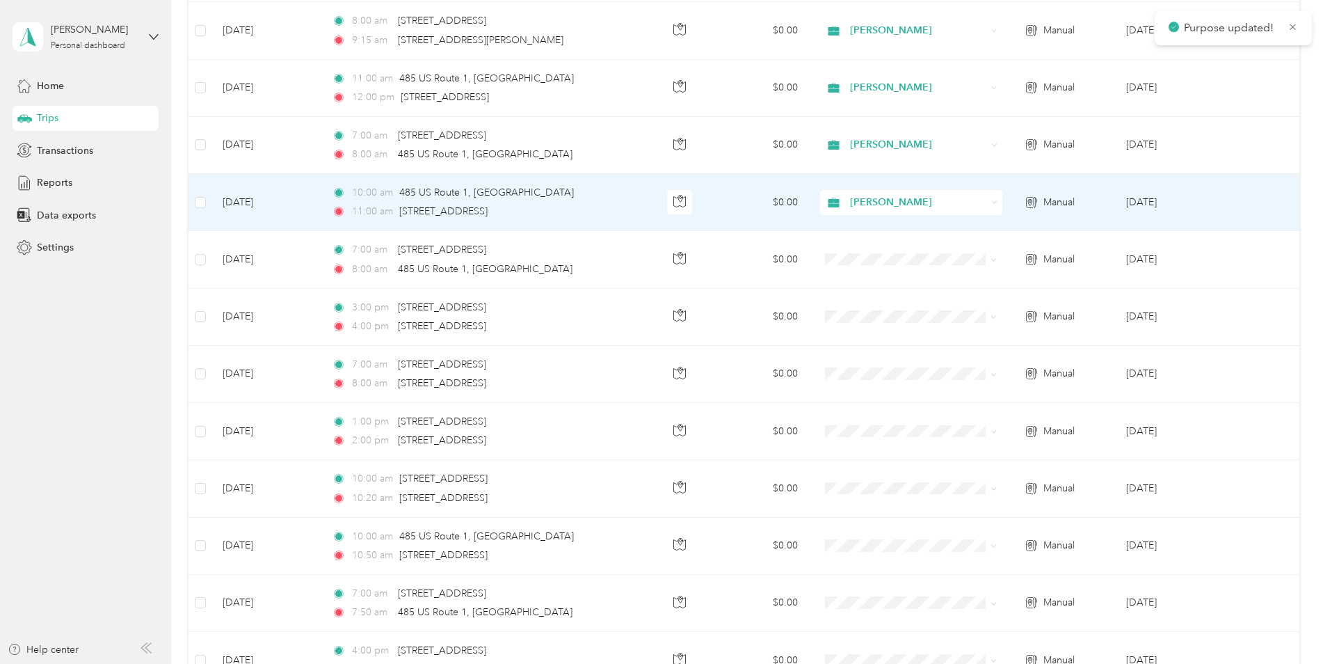
scroll to position [336, 0]
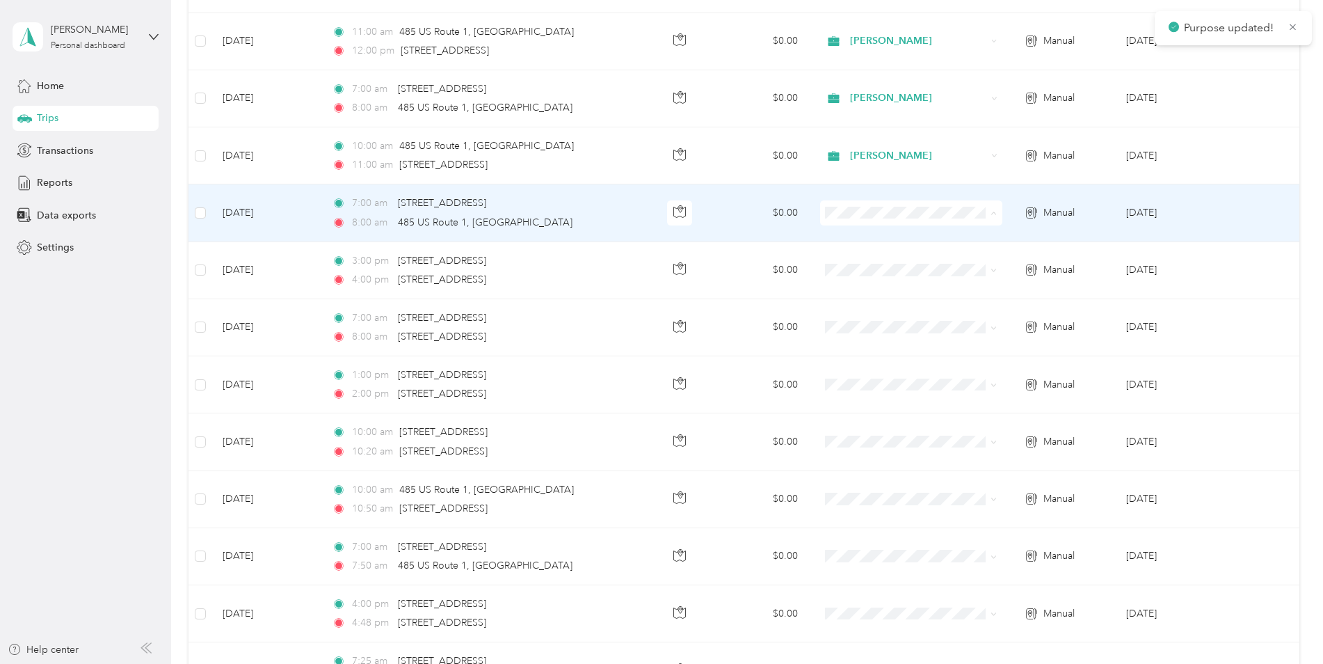
click at [872, 236] on span "[PERSON_NAME]" at bounding box center [921, 239] width 137 height 15
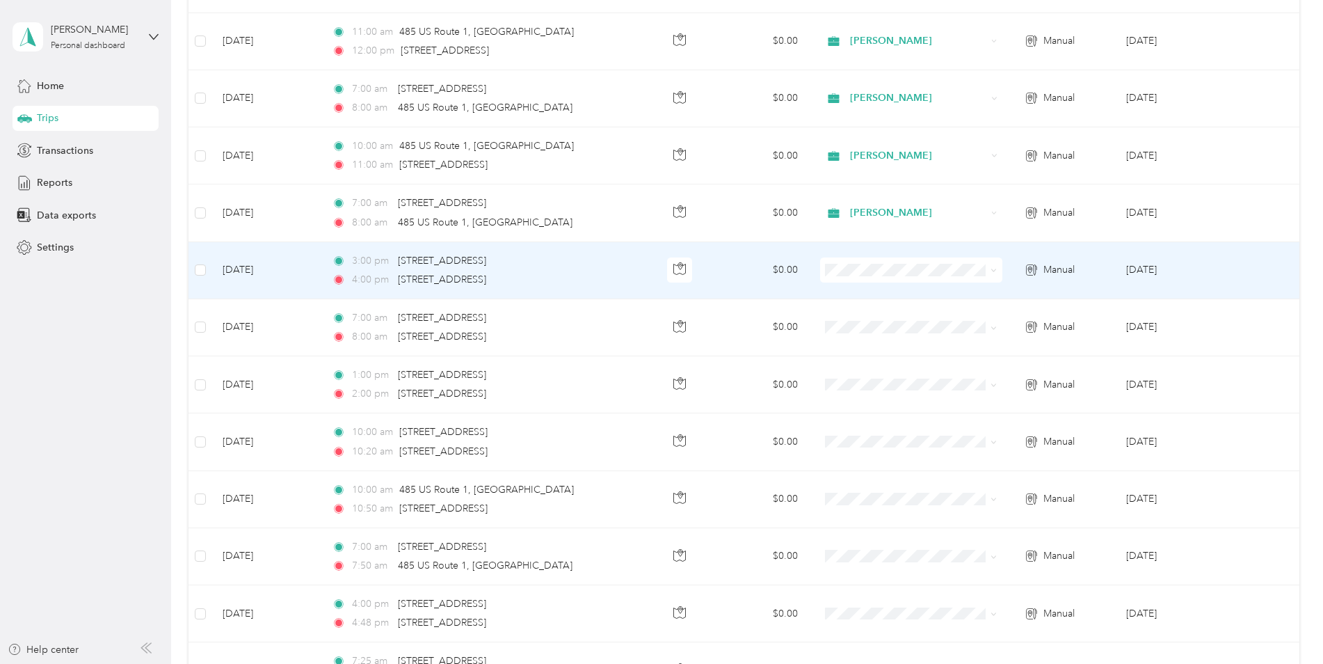
click at [885, 301] on ol "[PERSON_NAME] Personal" at bounding box center [909, 300] width 181 height 49
click at [873, 276] on span at bounding box center [911, 269] width 182 height 25
click at [873, 278] on span at bounding box center [911, 269] width 182 height 25
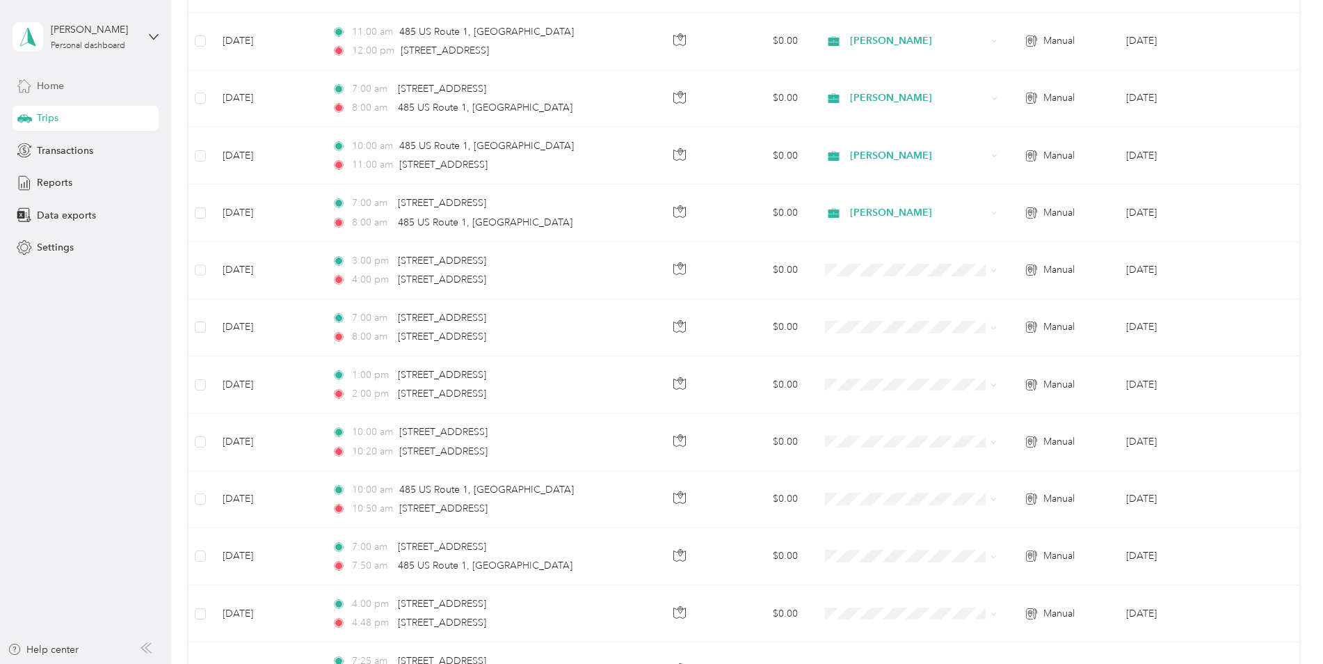
click at [81, 80] on div "Home" at bounding box center [86, 85] width 146 height 25
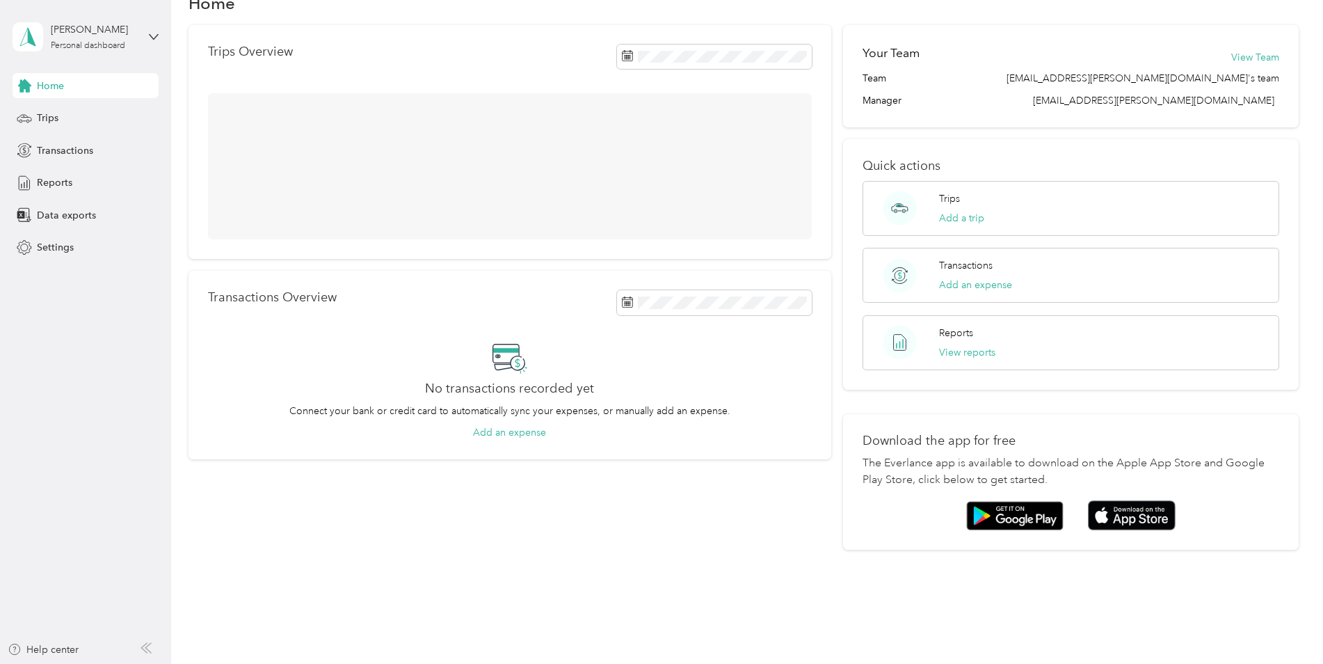
scroll to position [65, 0]
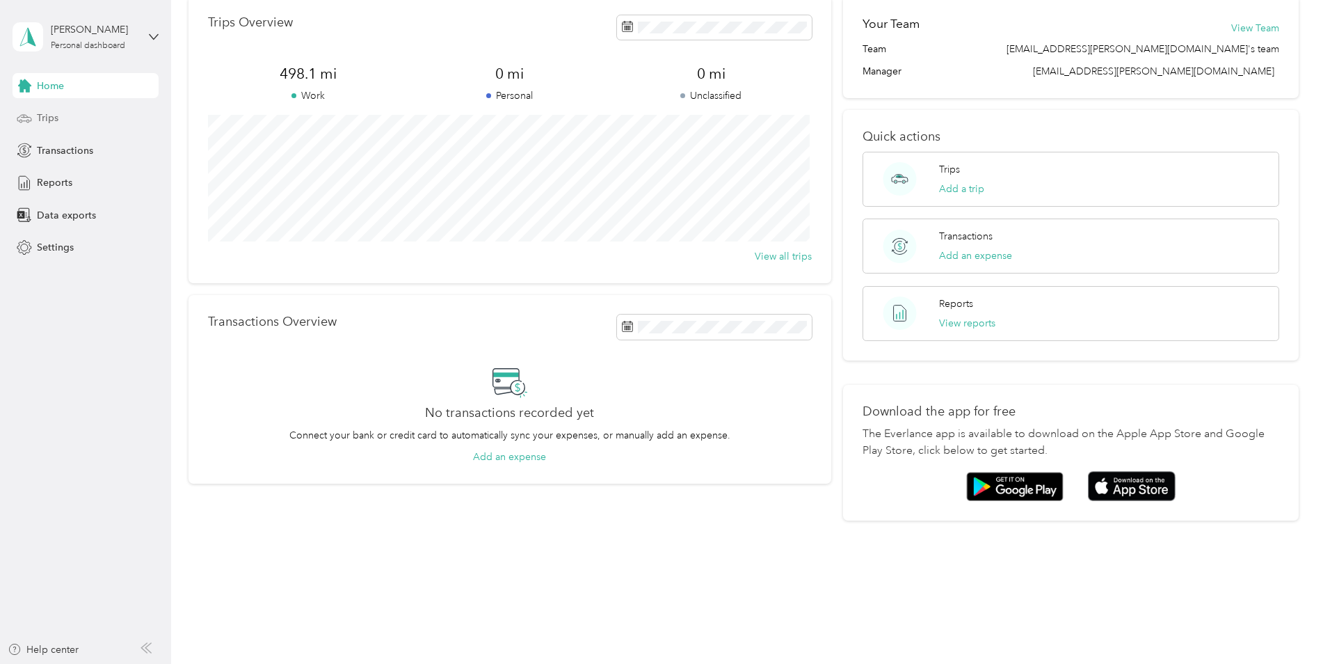
click at [67, 123] on div "Trips" at bounding box center [86, 118] width 146 height 25
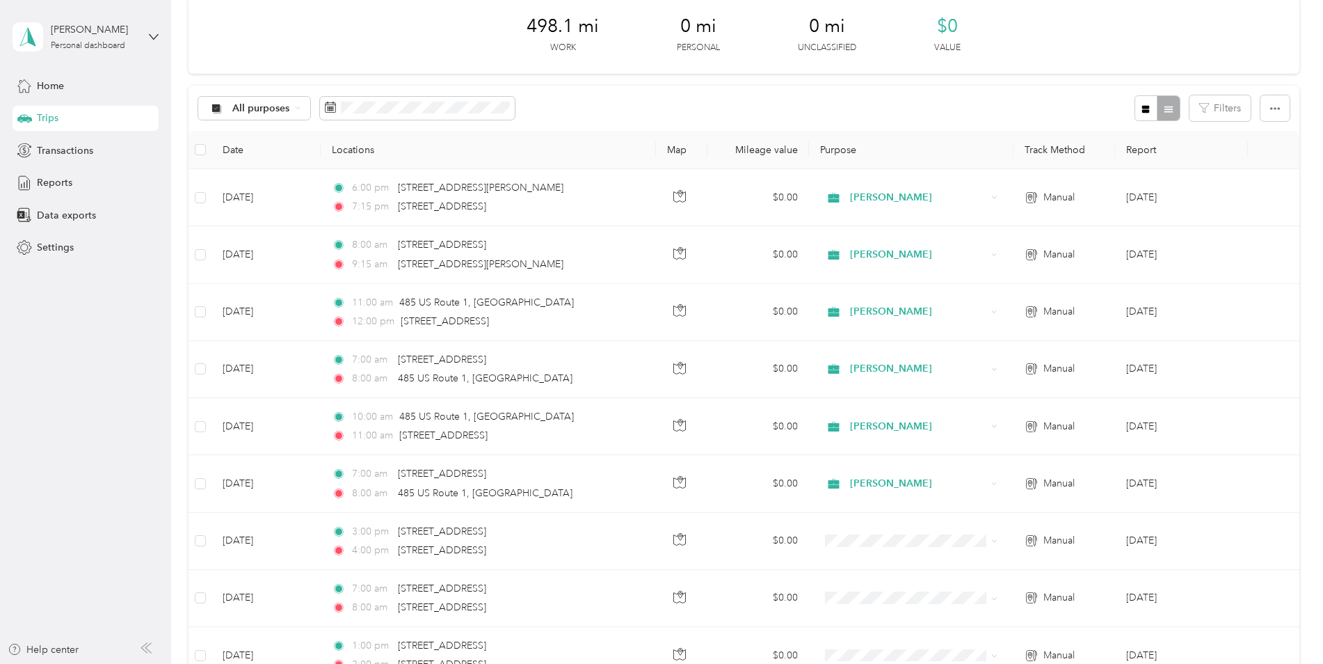
scroll to position [336, 0]
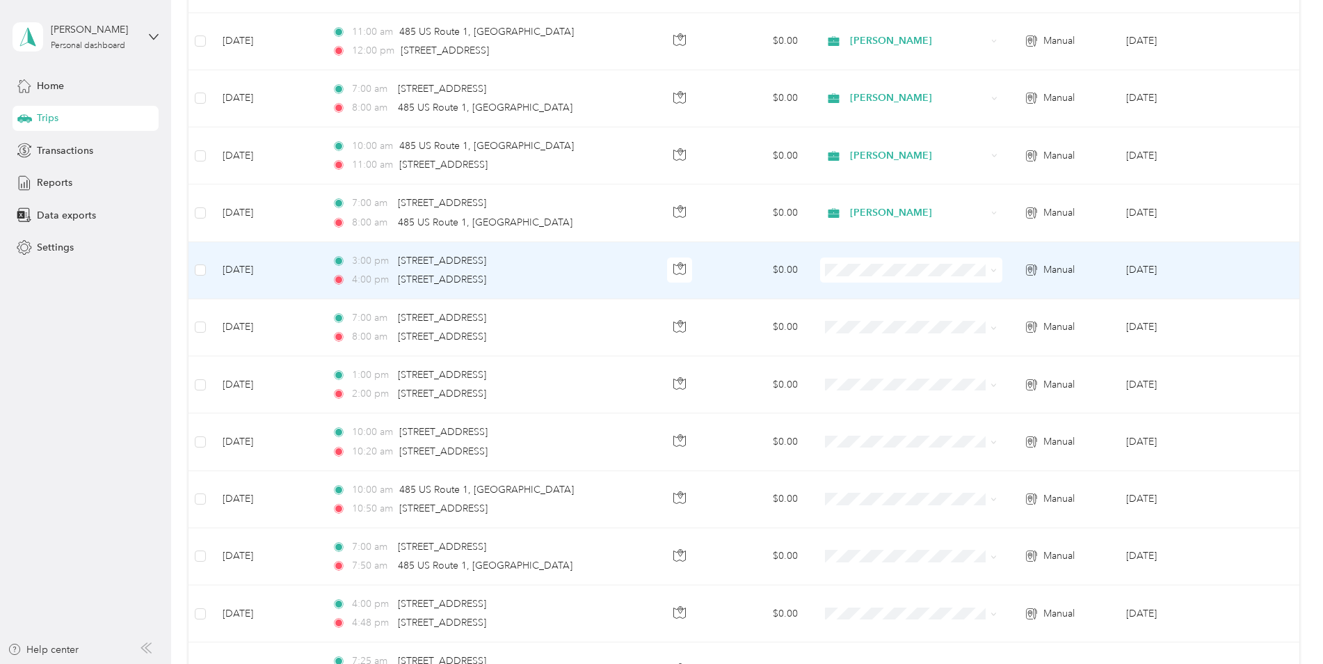
click at [941, 303] on ol "[PERSON_NAME] Personal" at bounding box center [909, 303] width 181 height 49
click at [882, 297] on li "[PERSON_NAME]" at bounding box center [909, 289] width 181 height 24
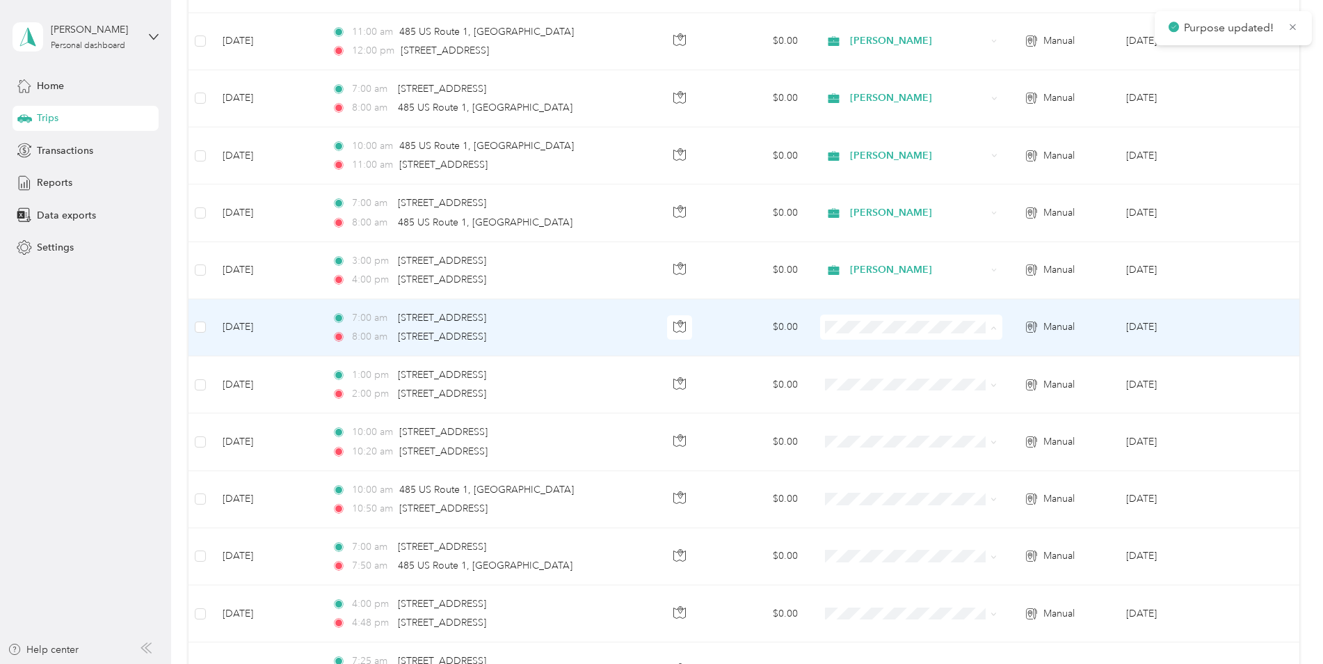
click at [881, 351] on span "[PERSON_NAME]" at bounding box center [921, 353] width 137 height 15
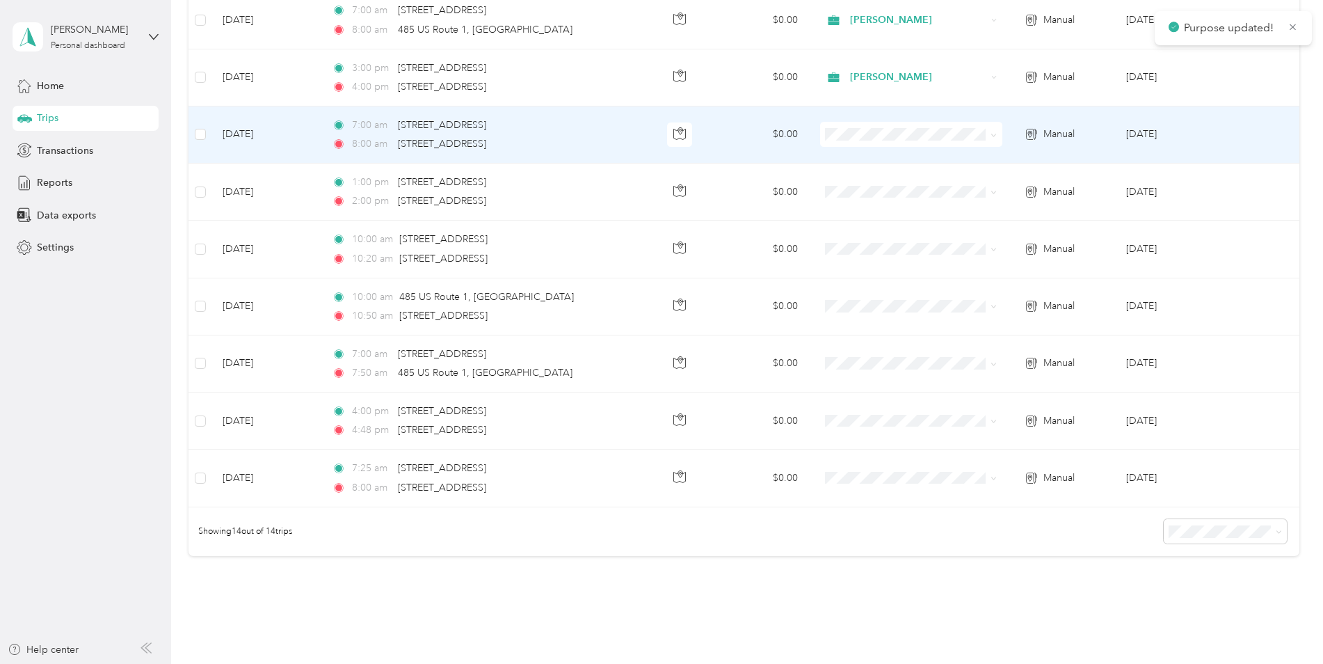
scroll to position [545, 0]
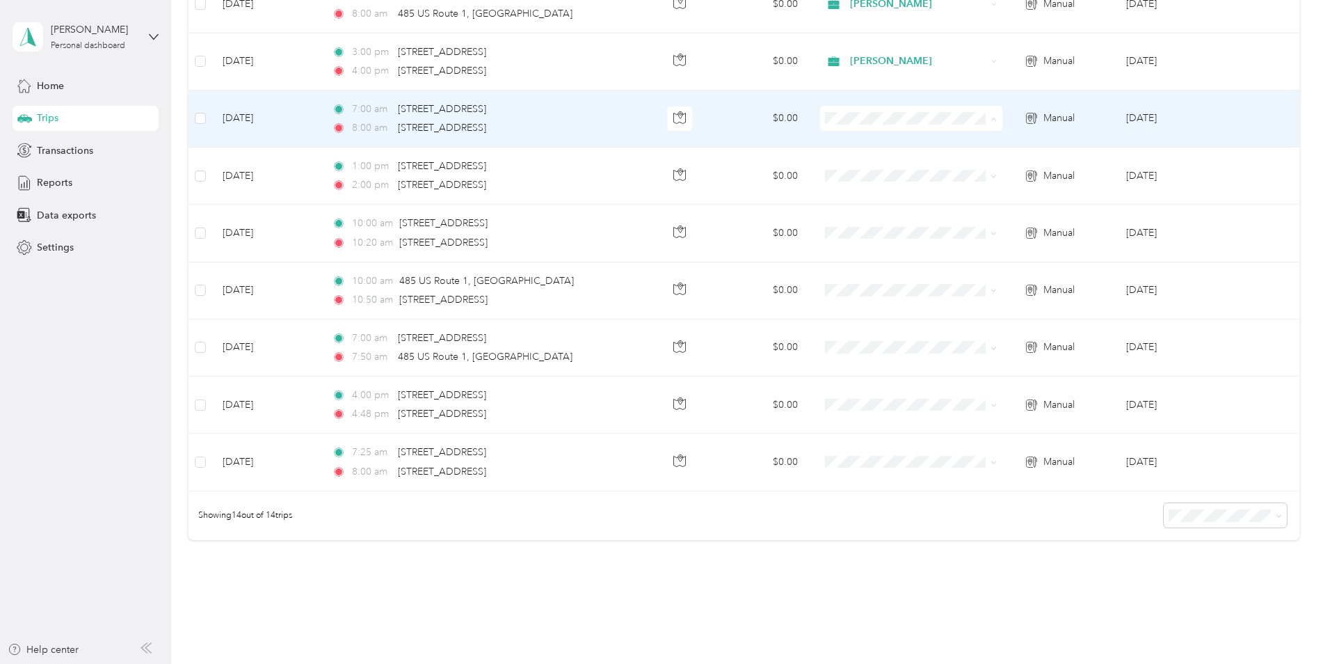
click at [844, 154] on ol "[PERSON_NAME] Personal" at bounding box center [909, 156] width 181 height 49
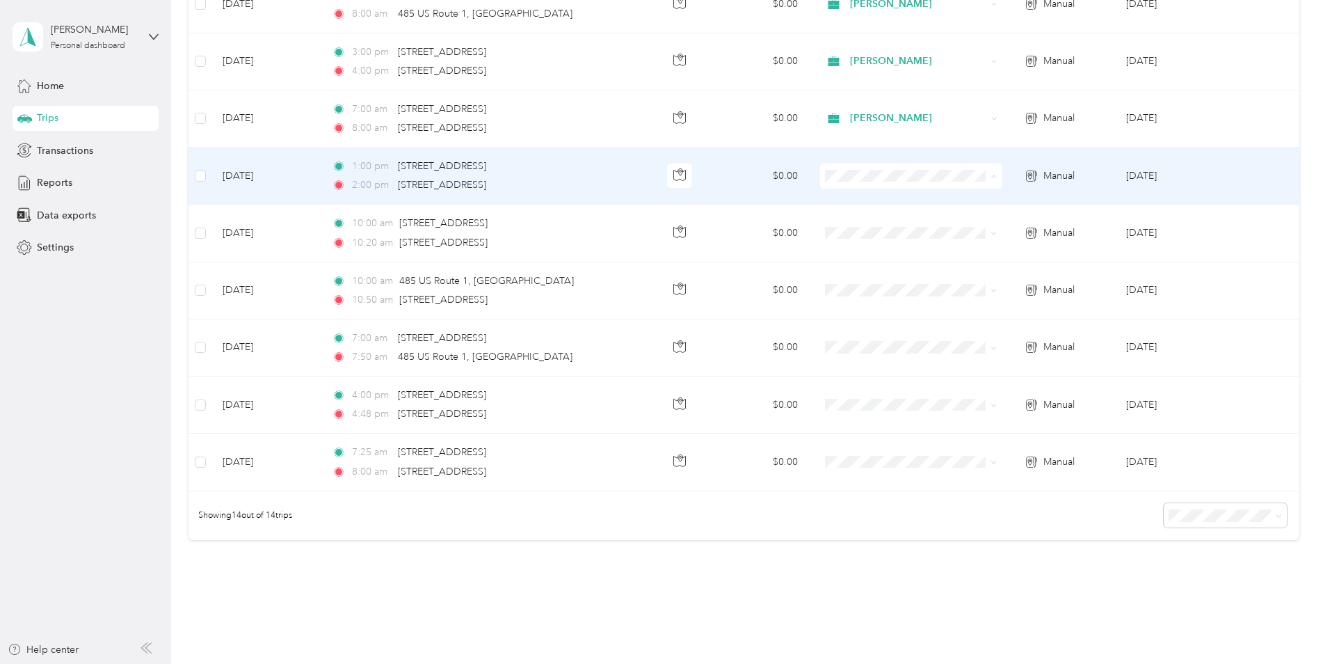
click at [856, 202] on span "[PERSON_NAME]" at bounding box center [921, 202] width 137 height 15
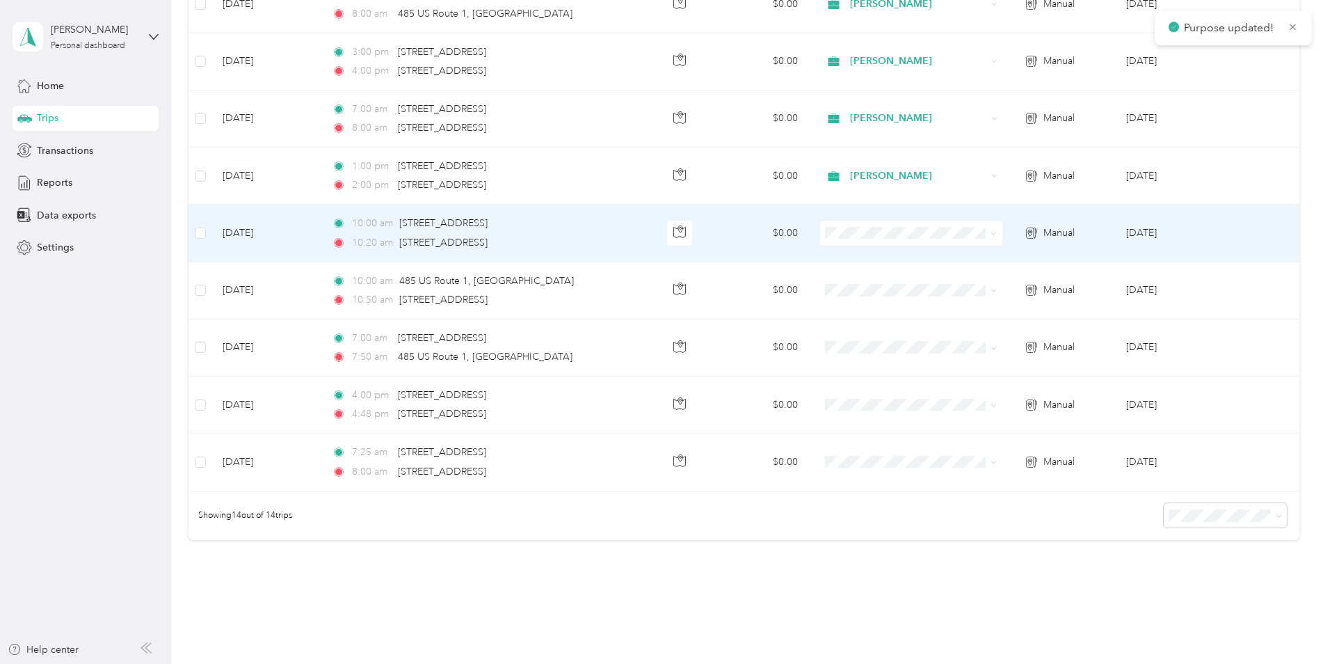
click at [865, 224] on span at bounding box center [911, 232] width 182 height 25
click at [862, 253] on span "[PERSON_NAME]" at bounding box center [921, 252] width 137 height 15
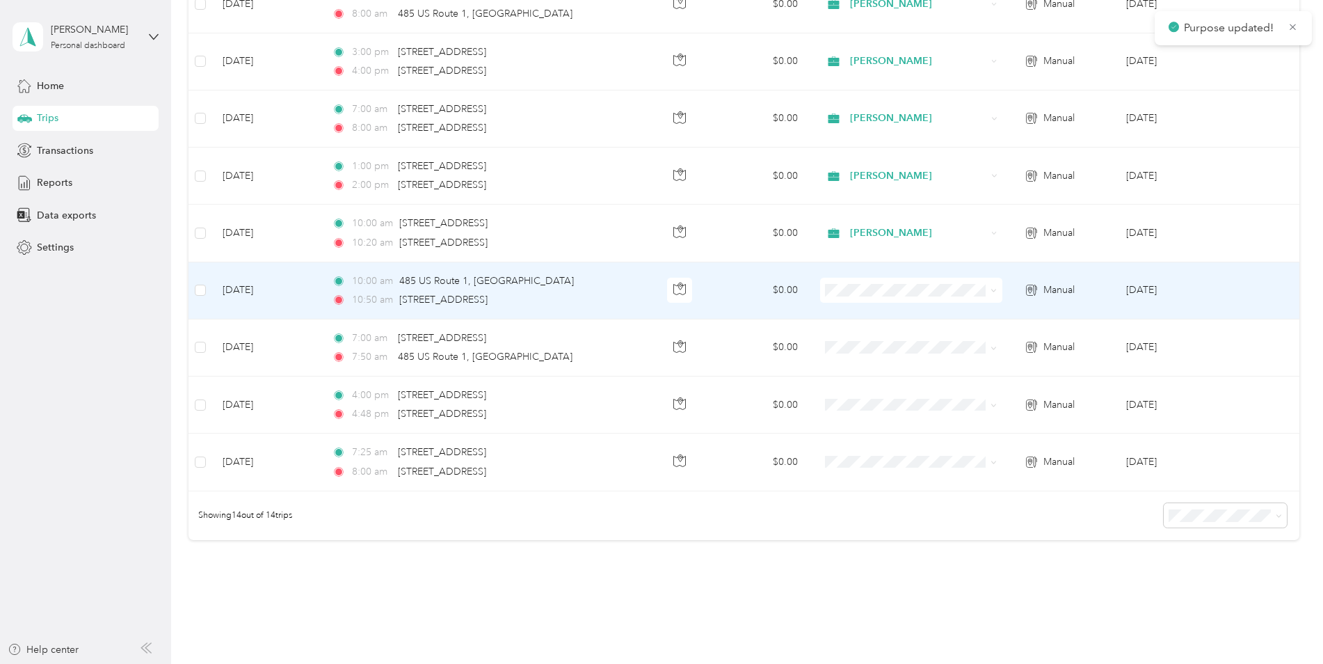
click at [880, 316] on span "[PERSON_NAME]" at bounding box center [921, 316] width 137 height 15
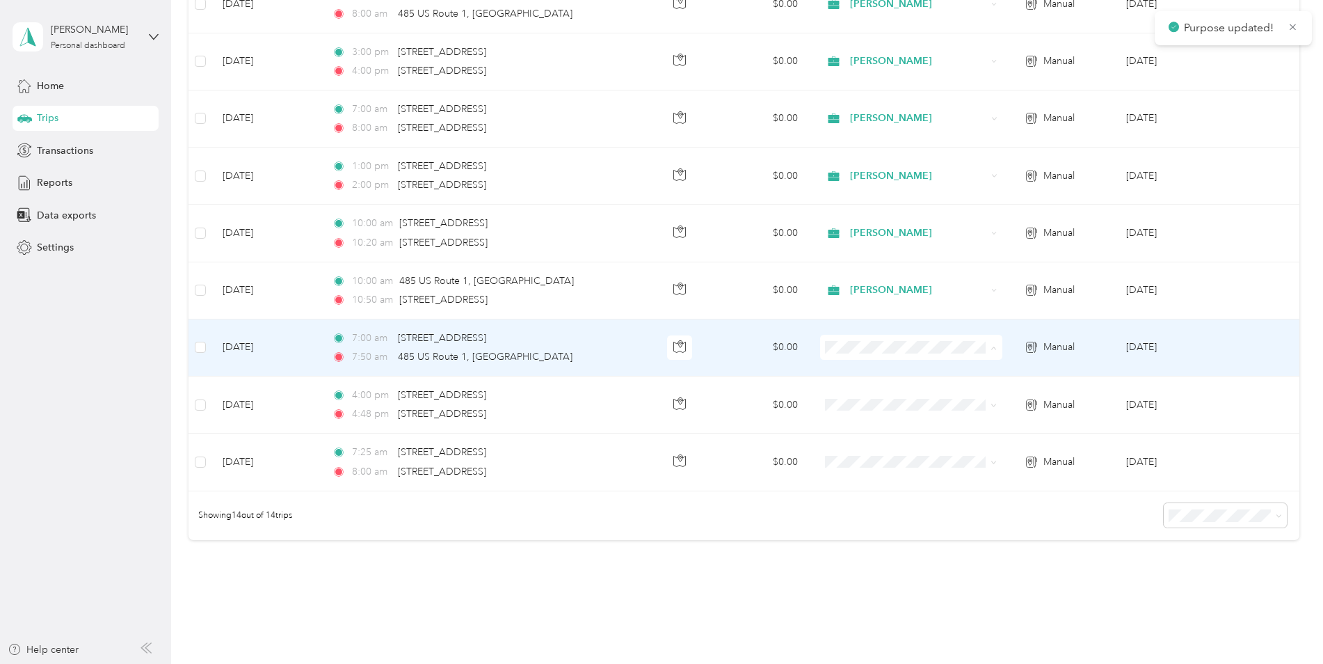
click at [883, 374] on span "[PERSON_NAME]" at bounding box center [921, 373] width 137 height 15
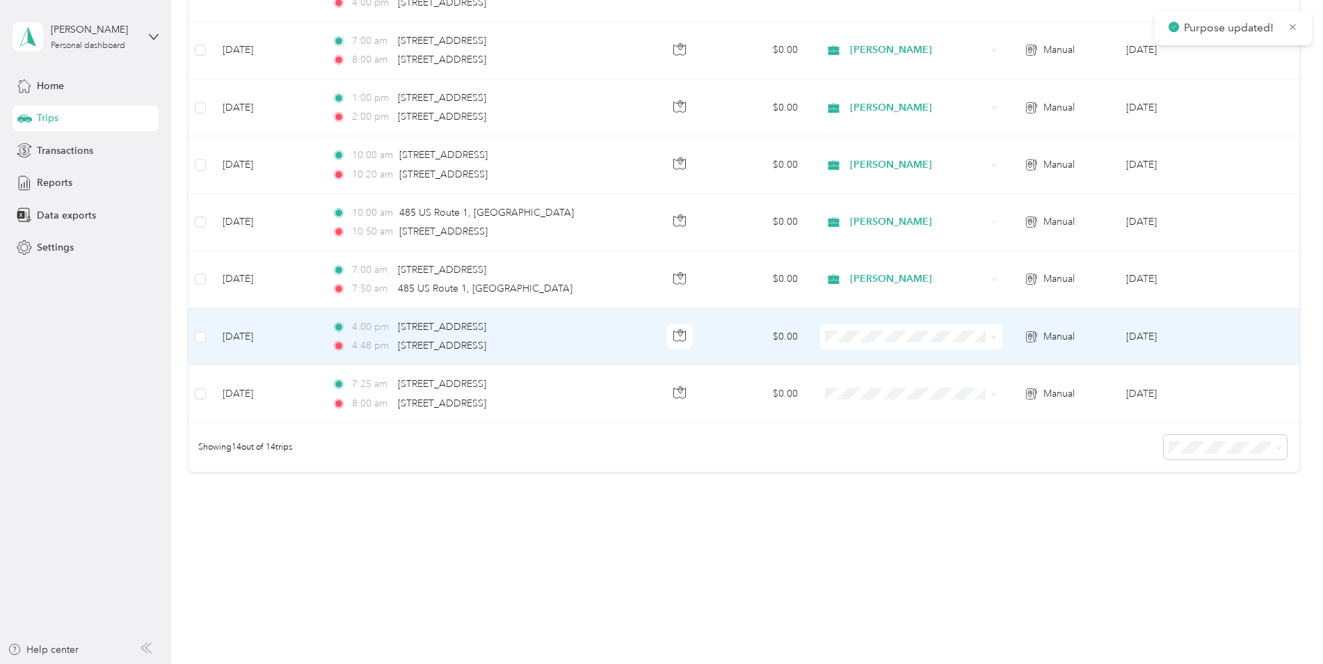
click at [866, 321] on td at bounding box center [911, 336] width 204 height 57
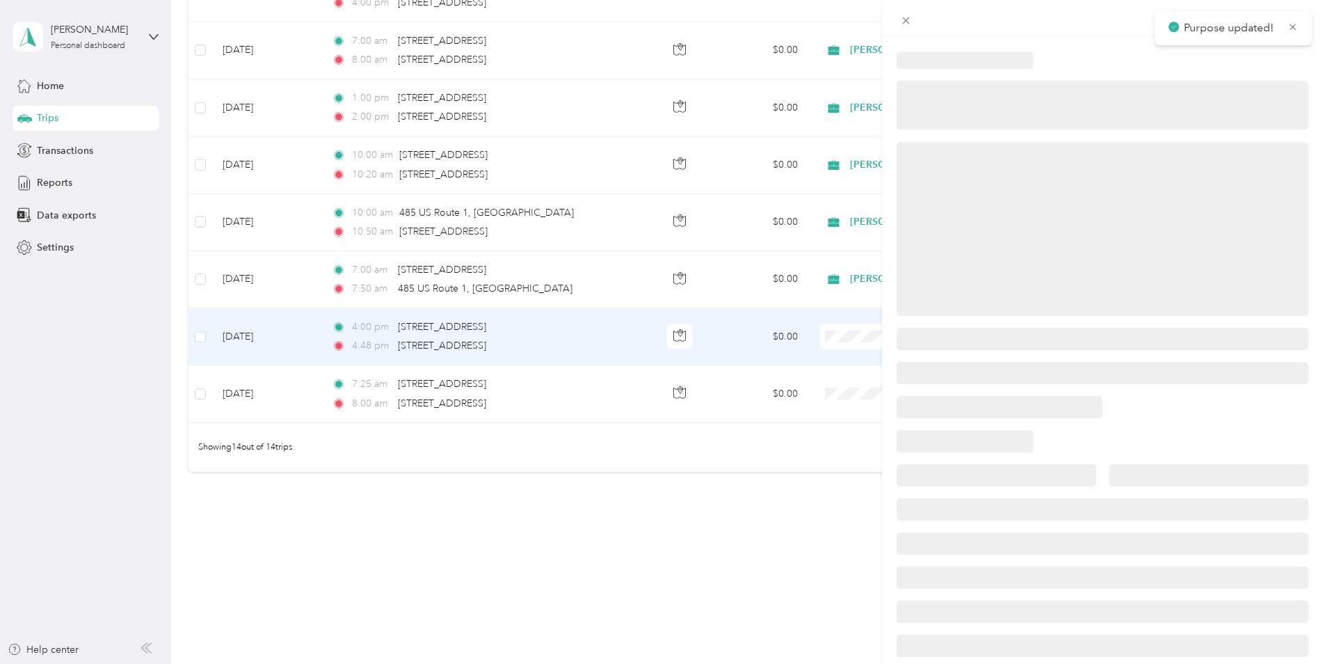
click at [859, 337] on div at bounding box center [661, 332] width 1323 height 664
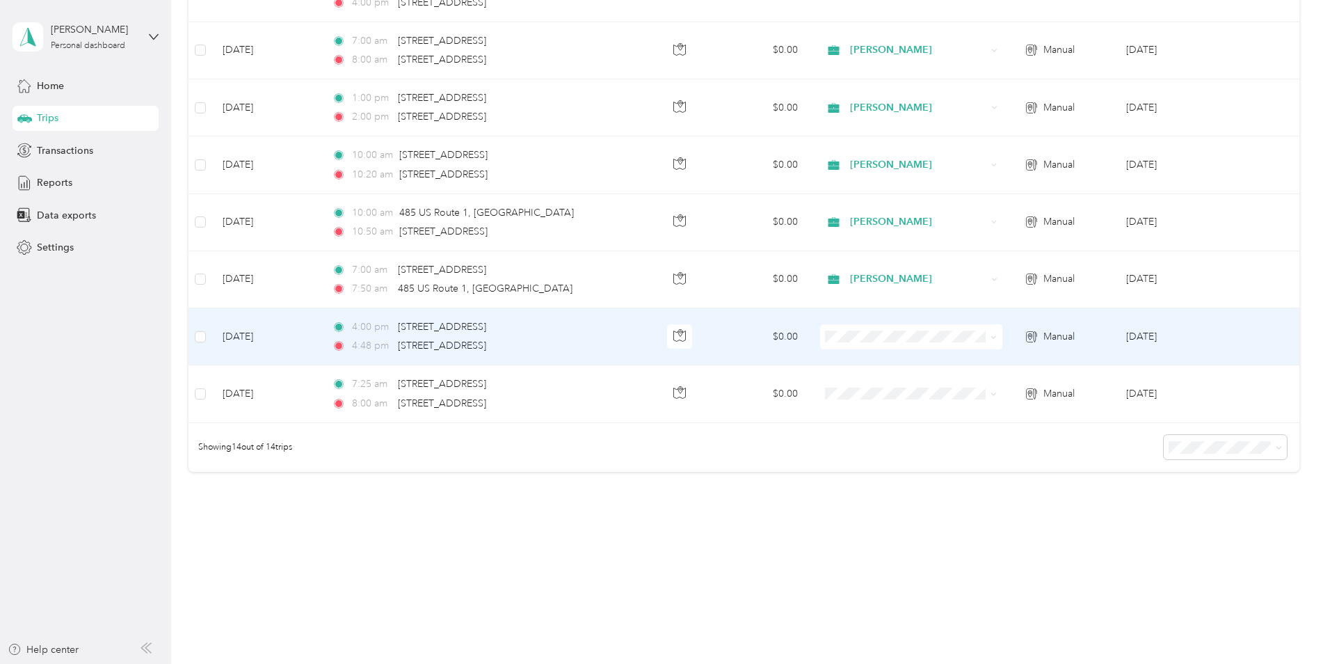
click at [866, 369] on ol "[PERSON_NAME] Personal" at bounding box center [909, 372] width 181 height 49
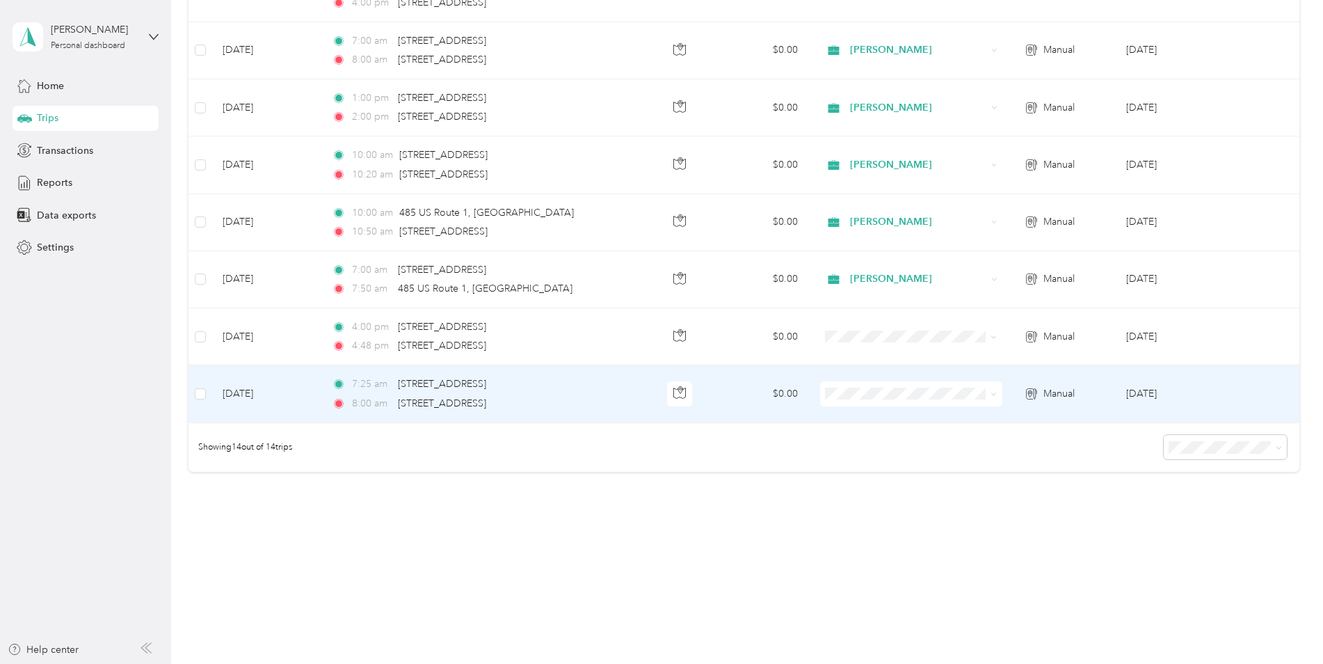
click at [860, 417] on span "[PERSON_NAME]" at bounding box center [921, 419] width 137 height 15
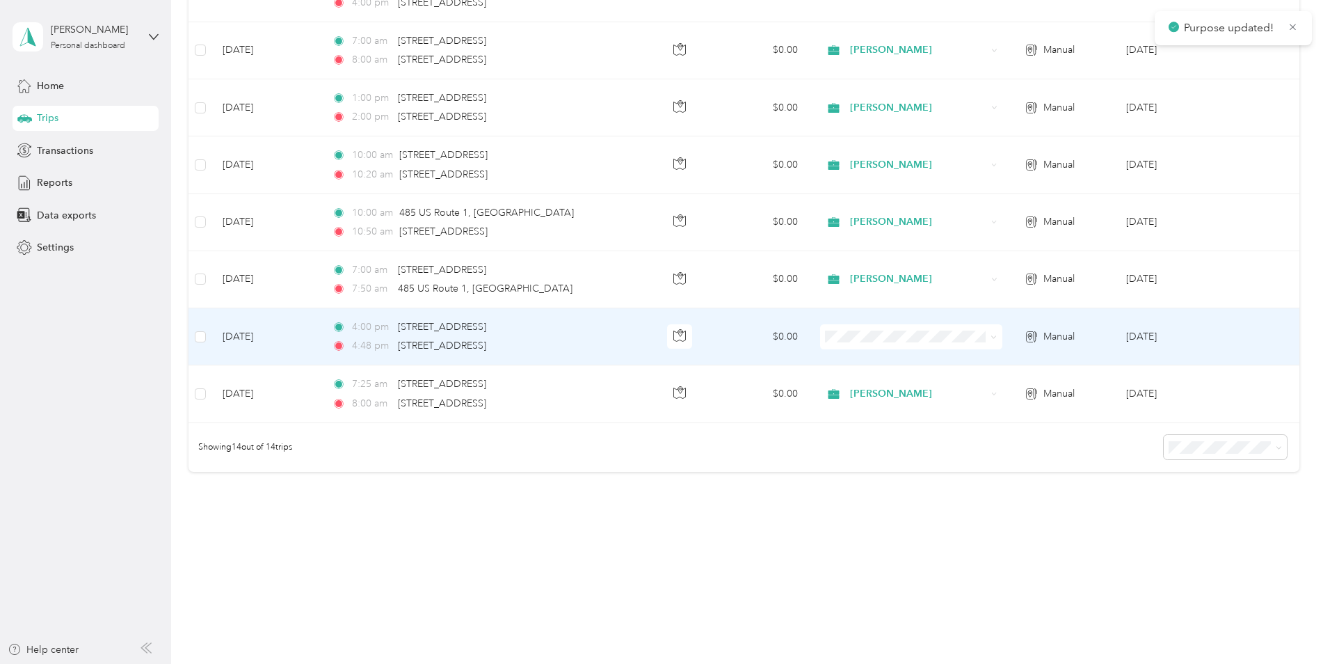
click at [841, 344] on span at bounding box center [911, 336] width 182 height 25
click at [876, 363] on li "[PERSON_NAME]" at bounding box center [909, 360] width 181 height 24
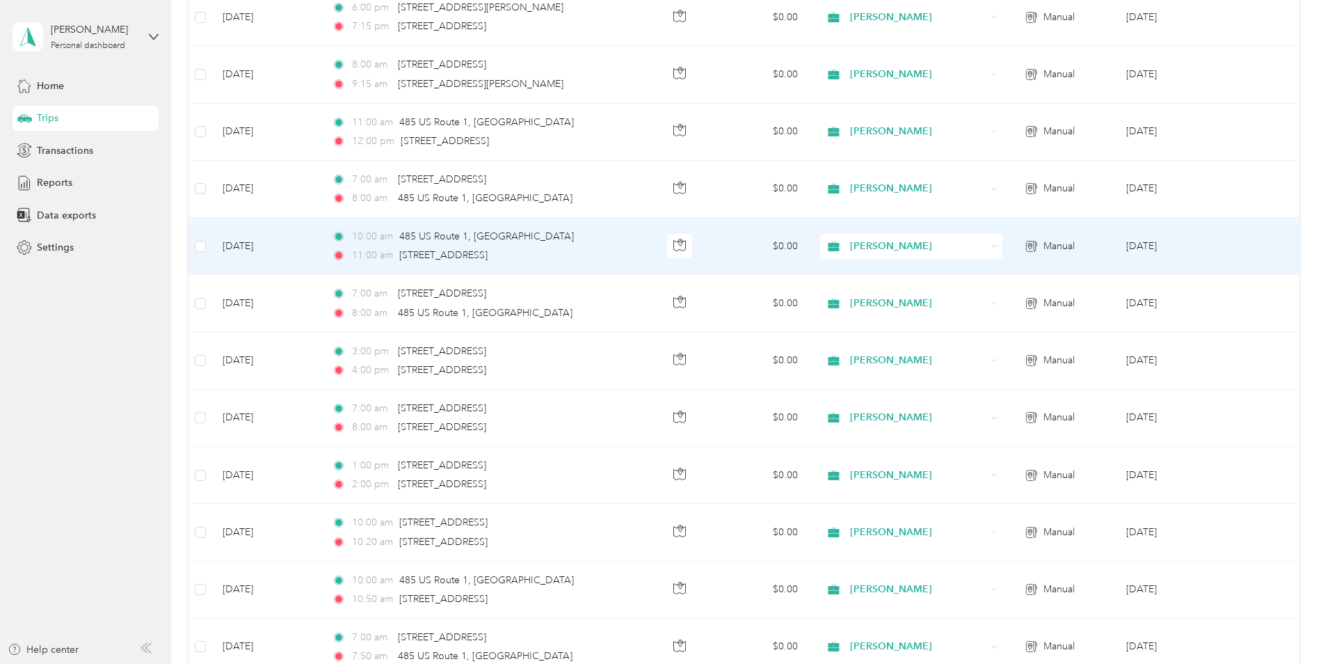
scroll to position [126, 0]
